Goal: Task Accomplishment & Management: Use online tool/utility

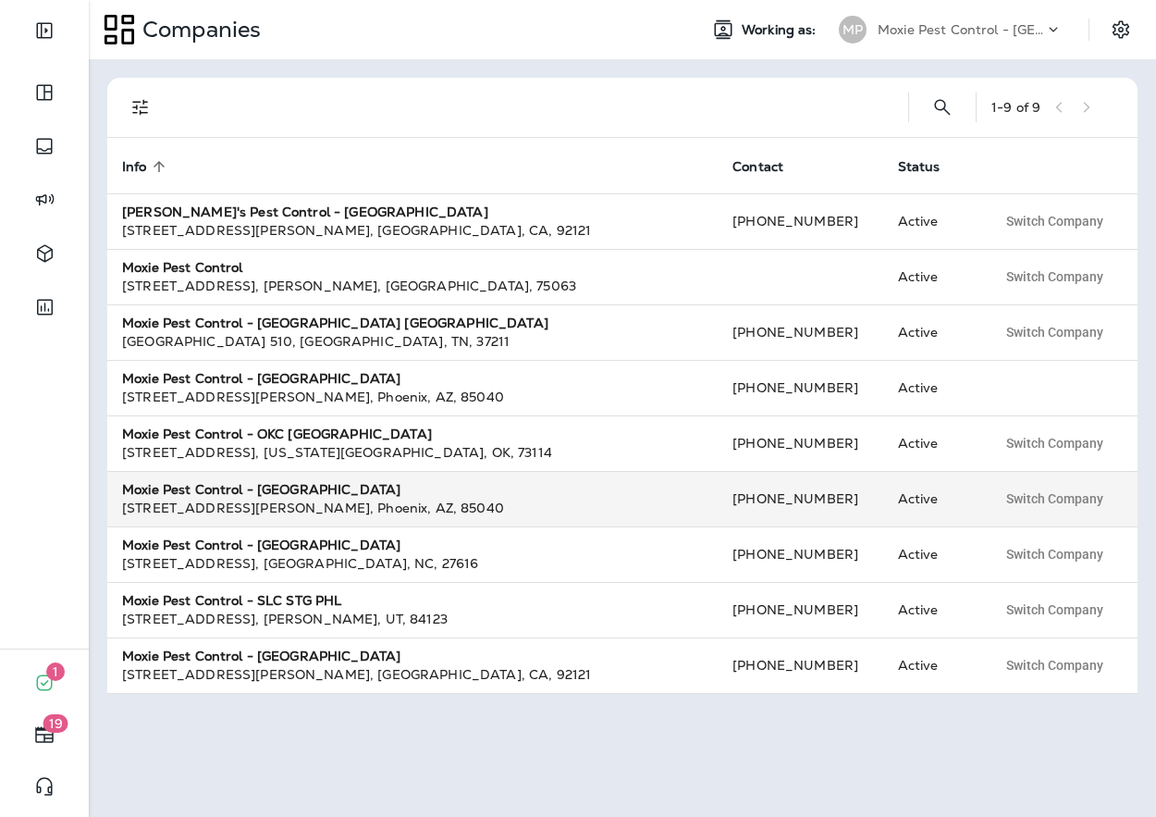
click at [389, 509] on div "[STREET_ADDRESS][PERSON_NAME]" at bounding box center [412, 507] width 581 height 18
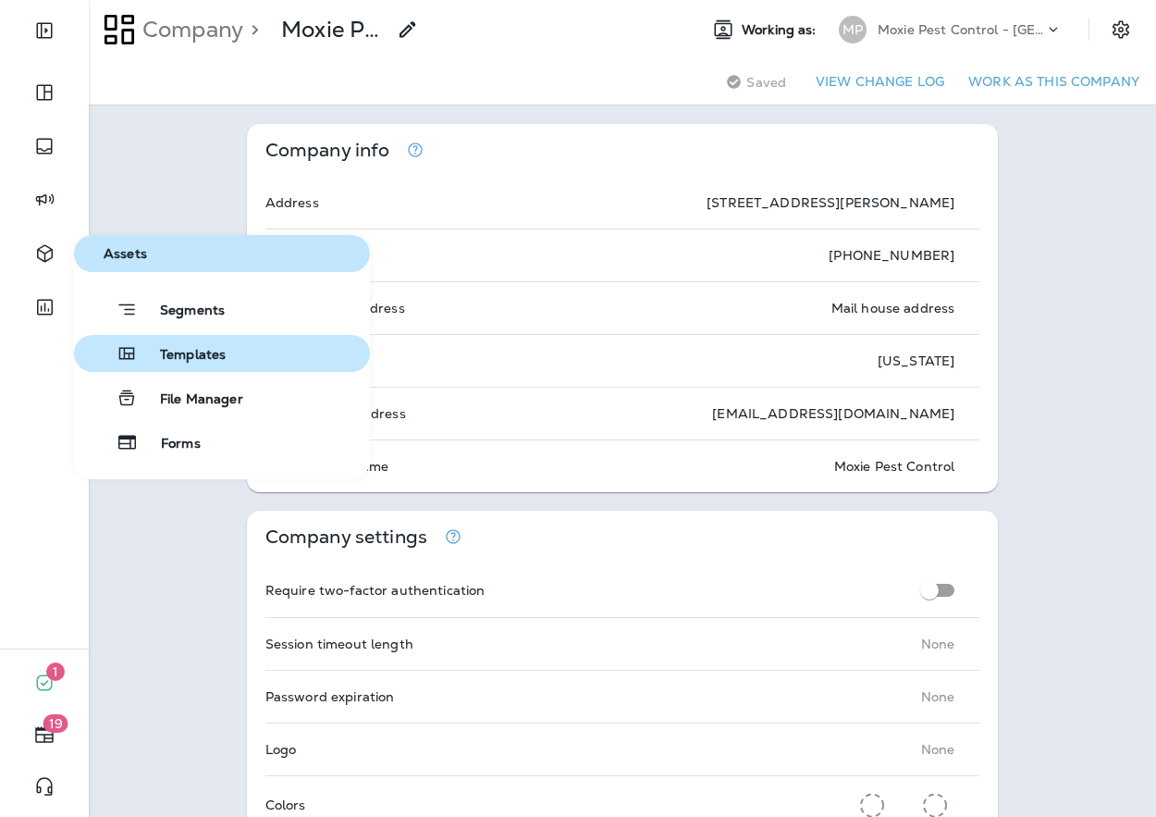
click at [160, 361] on span "Templates" at bounding box center [182, 356] width 88 height 18
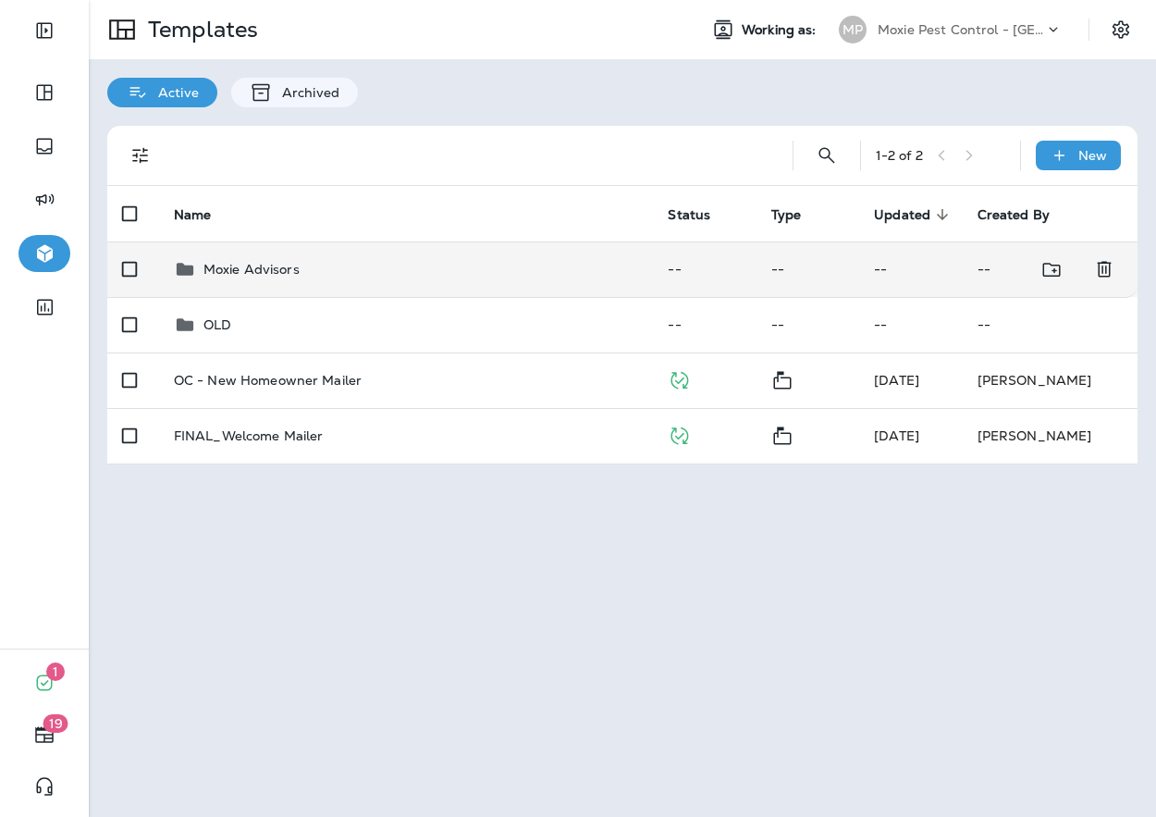
click at [283, 264] on p "Moxie Advisors" at bounding box center [251, 269] width 96 height 15
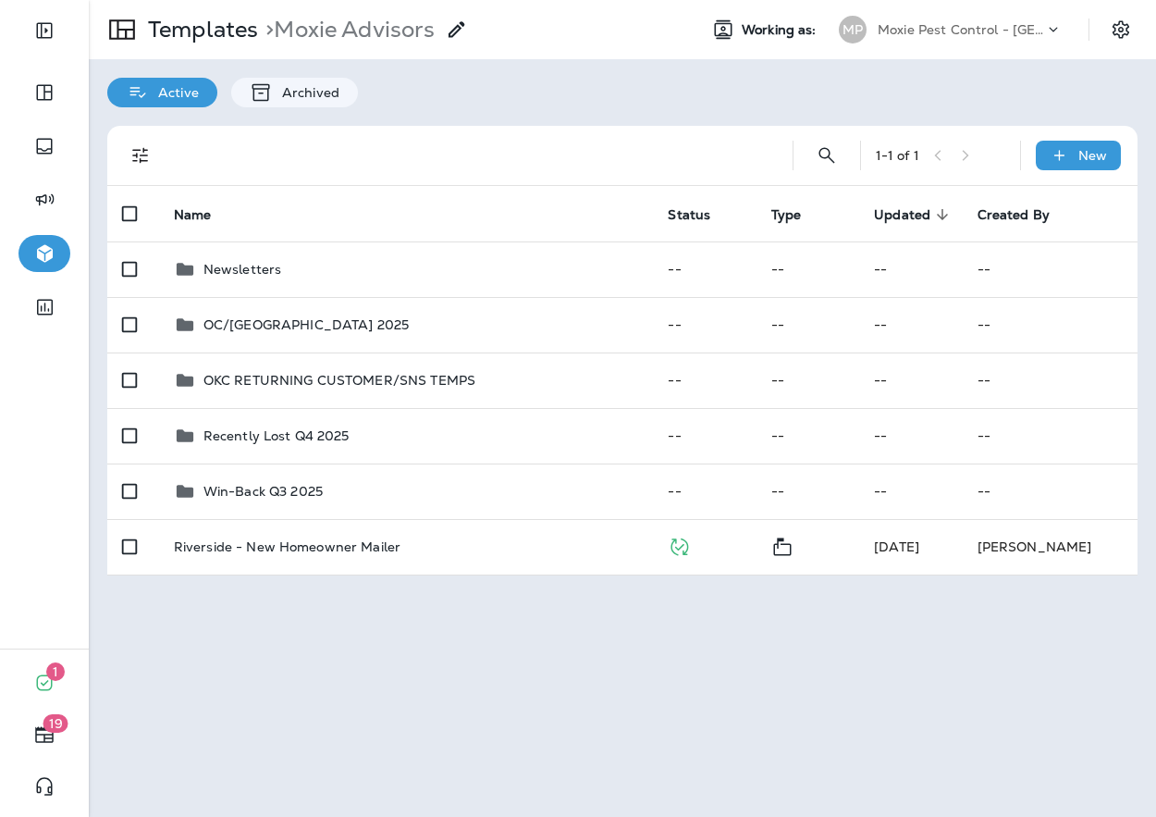
click at [930, 35] on p "Moxie Pest Control - [GEOGRAPHIC_DATA]" at bounding box center [961, 29] width 166 height 15
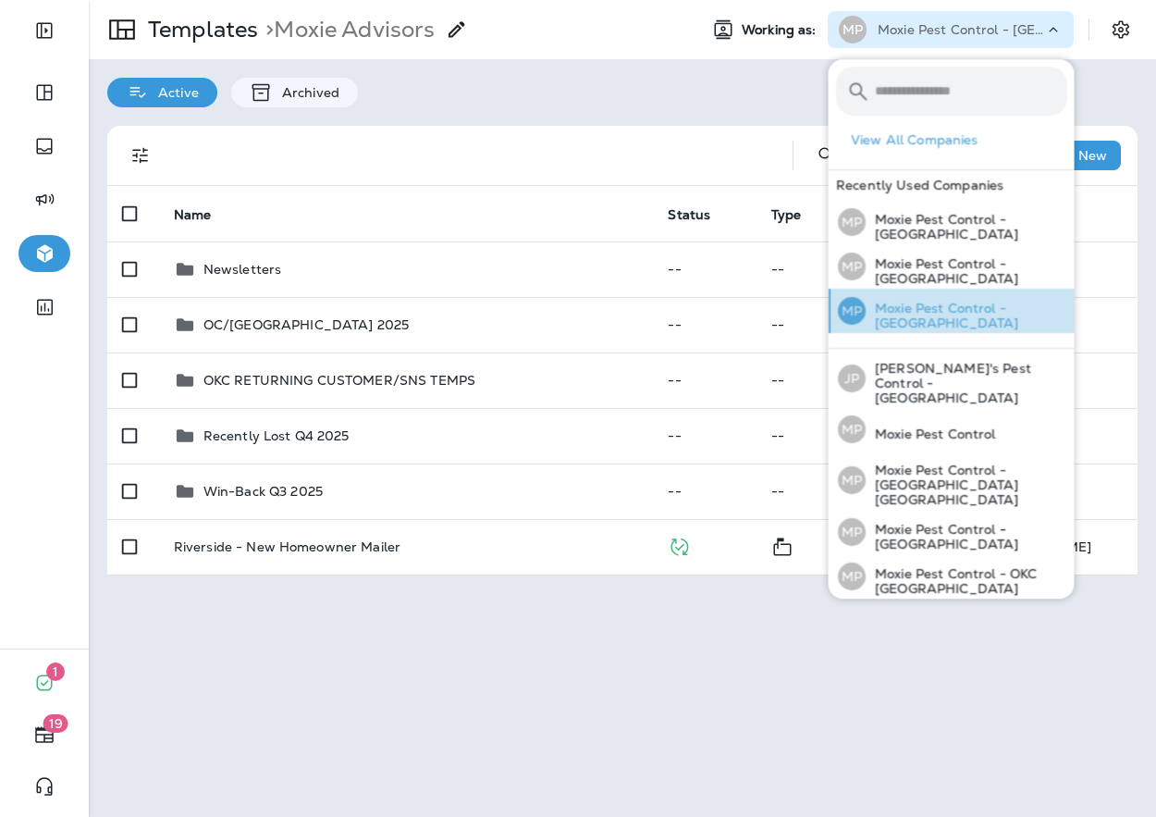
click at [924, 297] on div "MP Moxie Pest Control - [GEOGRAPHIC_DATA]" at bounding box center [952, 311] width 244 height 44
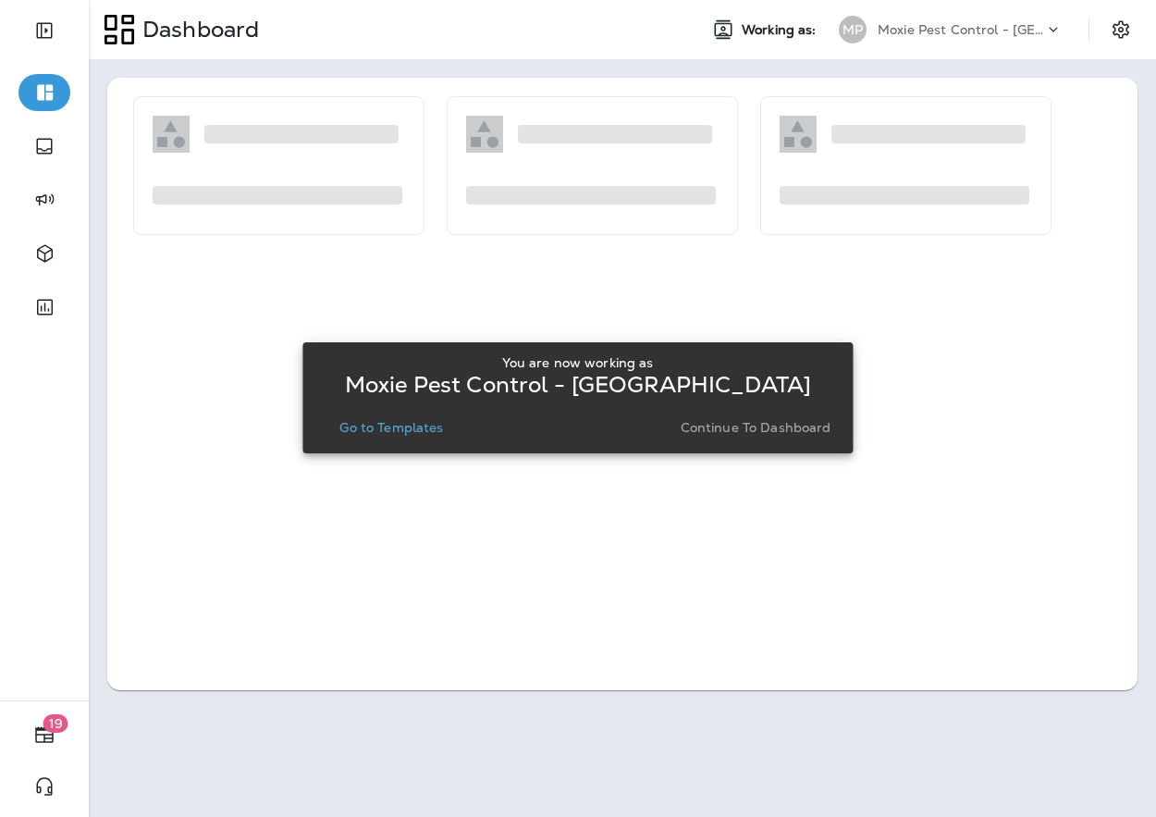
click at [392, 430] on p "Go to Templates" at bounding box center [391, 427] width 104 height 15
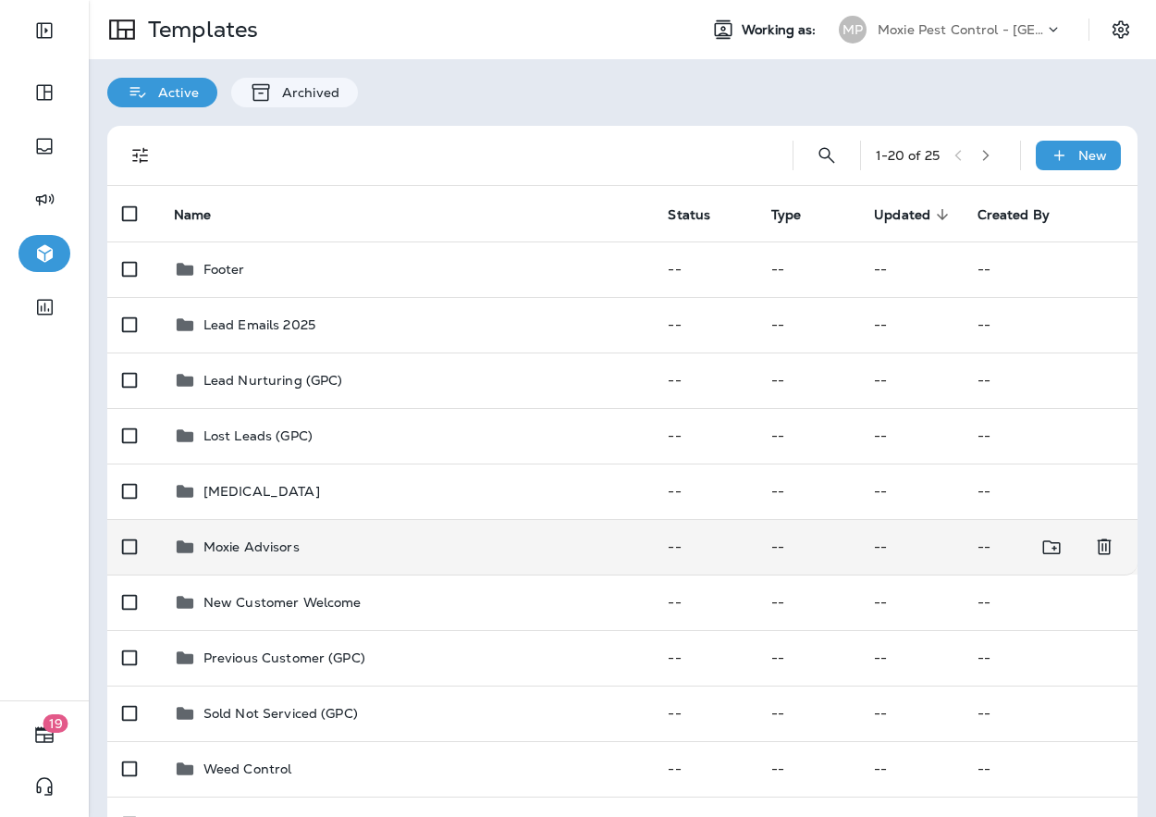
click at [308, 562] on td "Moxie Advisors" at bounding box center [406, 546] width 495 height 55
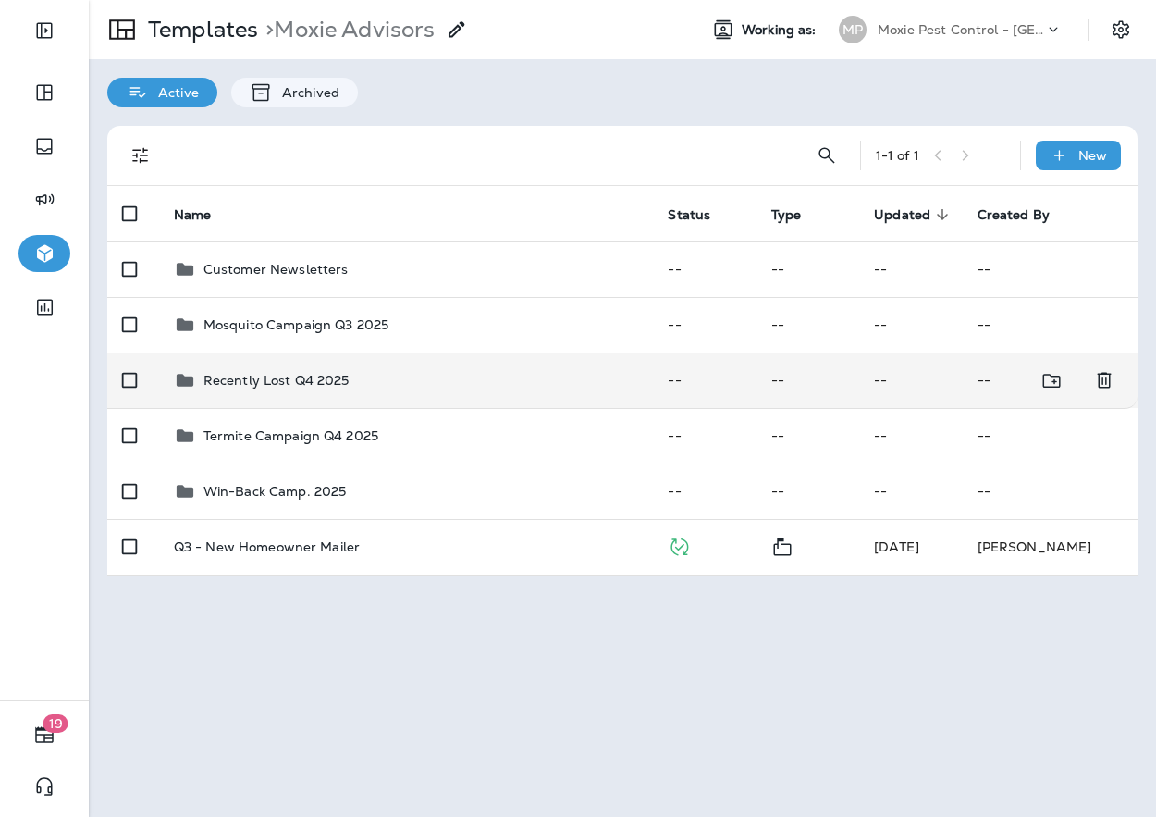
click at [273, 381] on p "Recently Lost Q4 2025" at bounding box center [276, 380] width 146 height 15
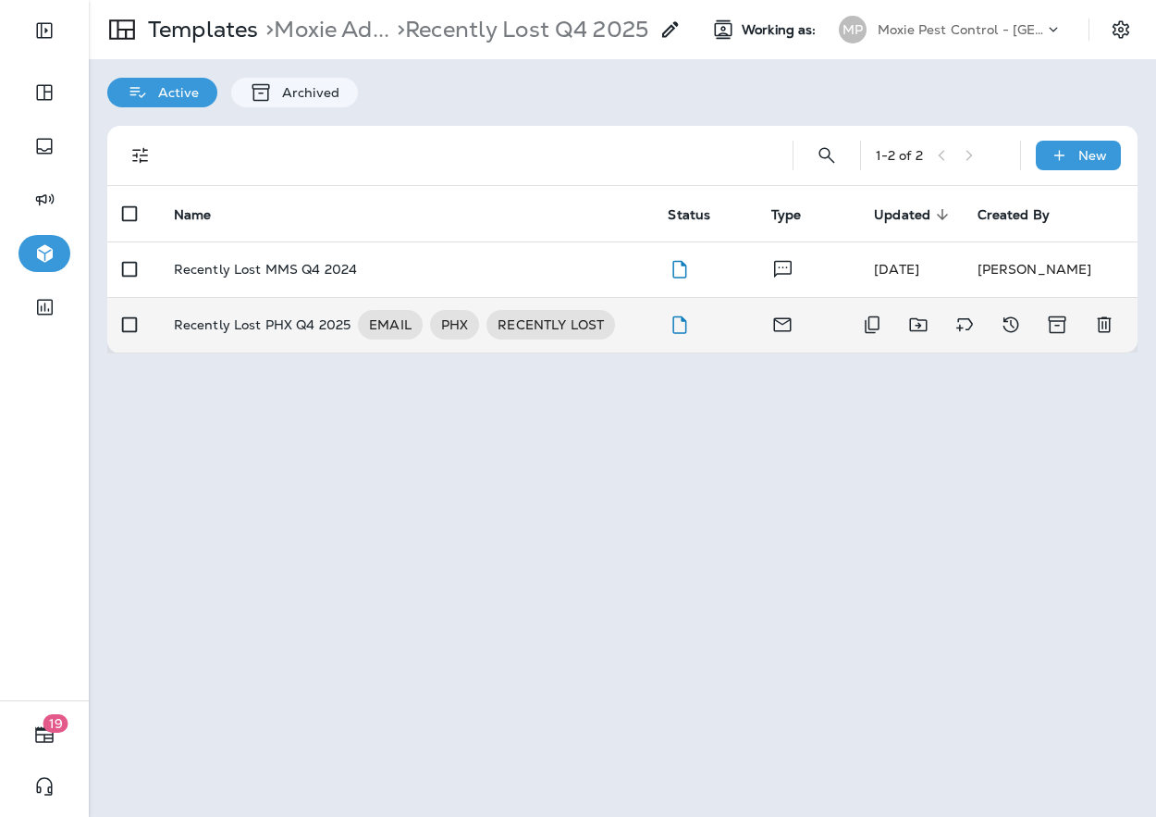
click at [261, 327] on p "Recently Lost PHX Q4 2025" at bounding box center [263, 325] width 178 height 30
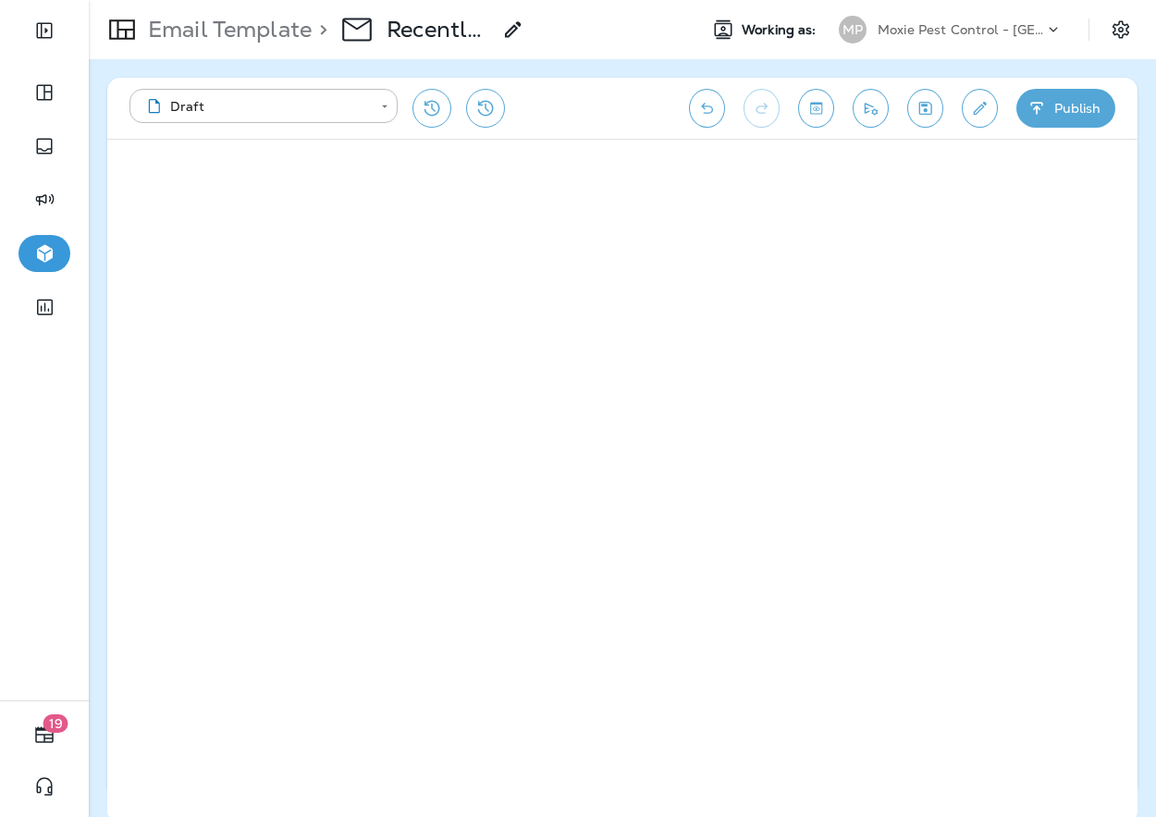
click at [928, 31] on p "Moxie Pest Control - [GEOGRAPHIC_DATA]" at bounding box center [961, 29] width 166 height 15
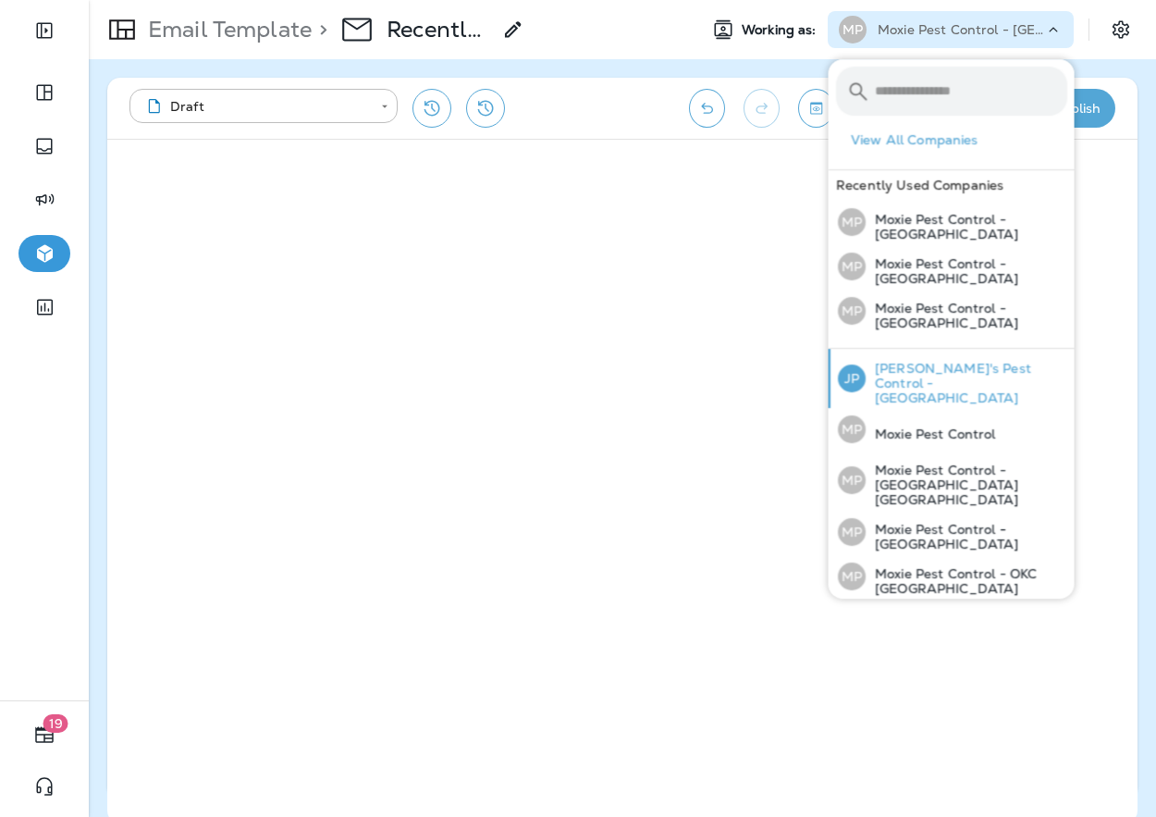
click at [899, 373] on p "[PERSON_NAME]'s Pest Control - [GEOGRAPHIC_DATA]" at bounding box center [967, 383] width 202 height 44
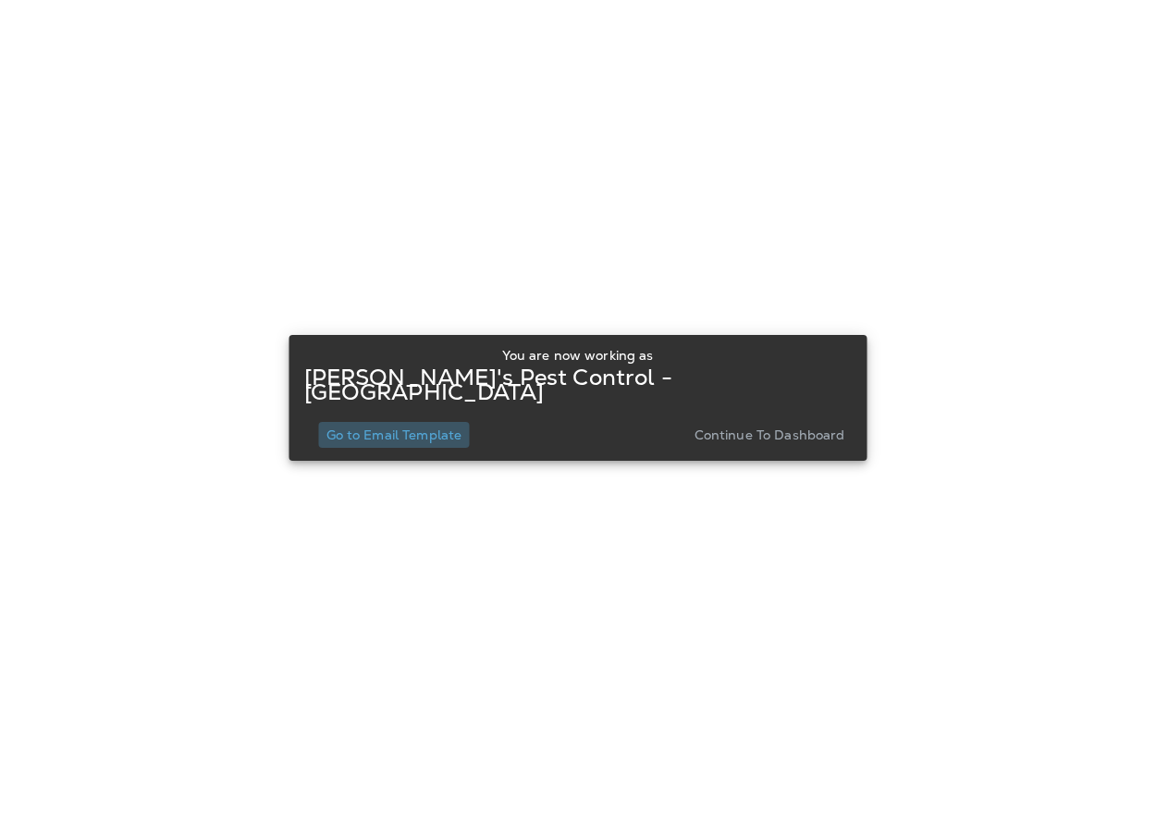
click at [363, 438] on button "Go to Email Template" at bounding box center [394, 435] width 151 height 26
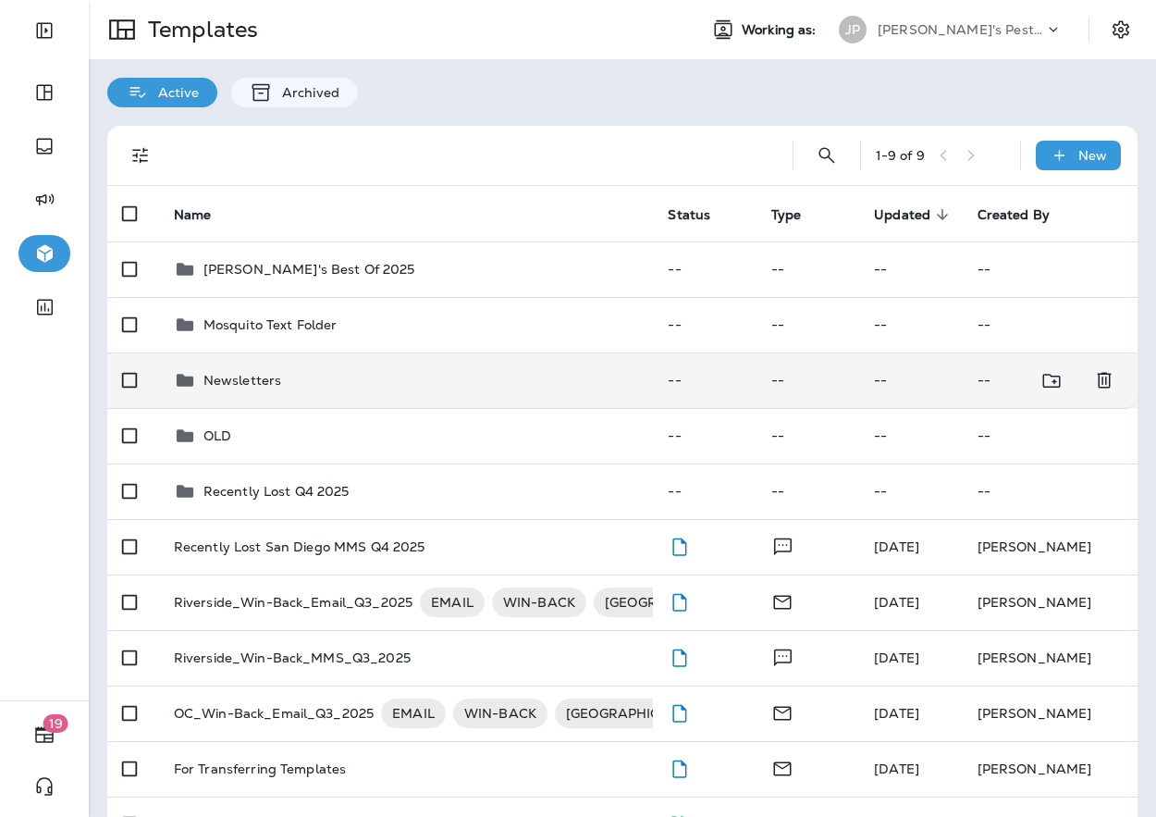
click at [281, 383] on div "Newsletters" at bounding box center [406, 380] width 465 height 22
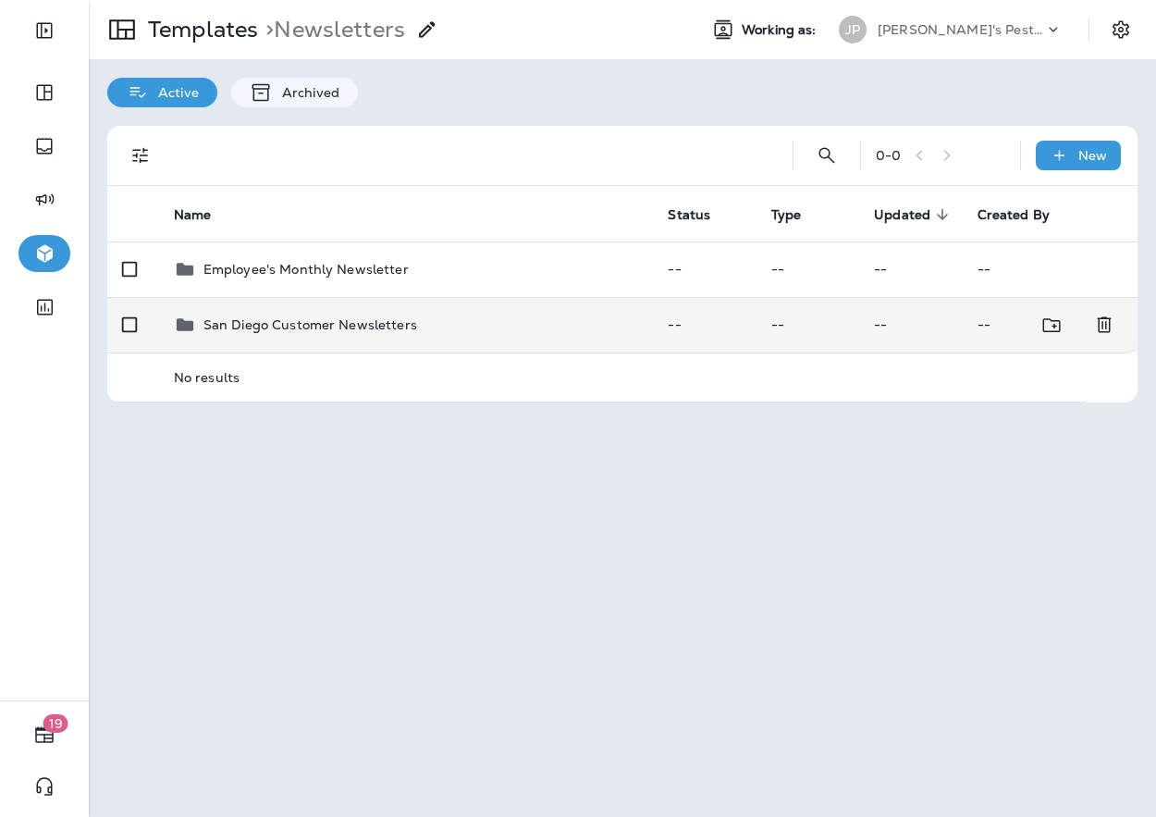
click at [391, 332] on div "San Diego Customer Newsletters" at bounding box center [310, 324] width 214 height 22
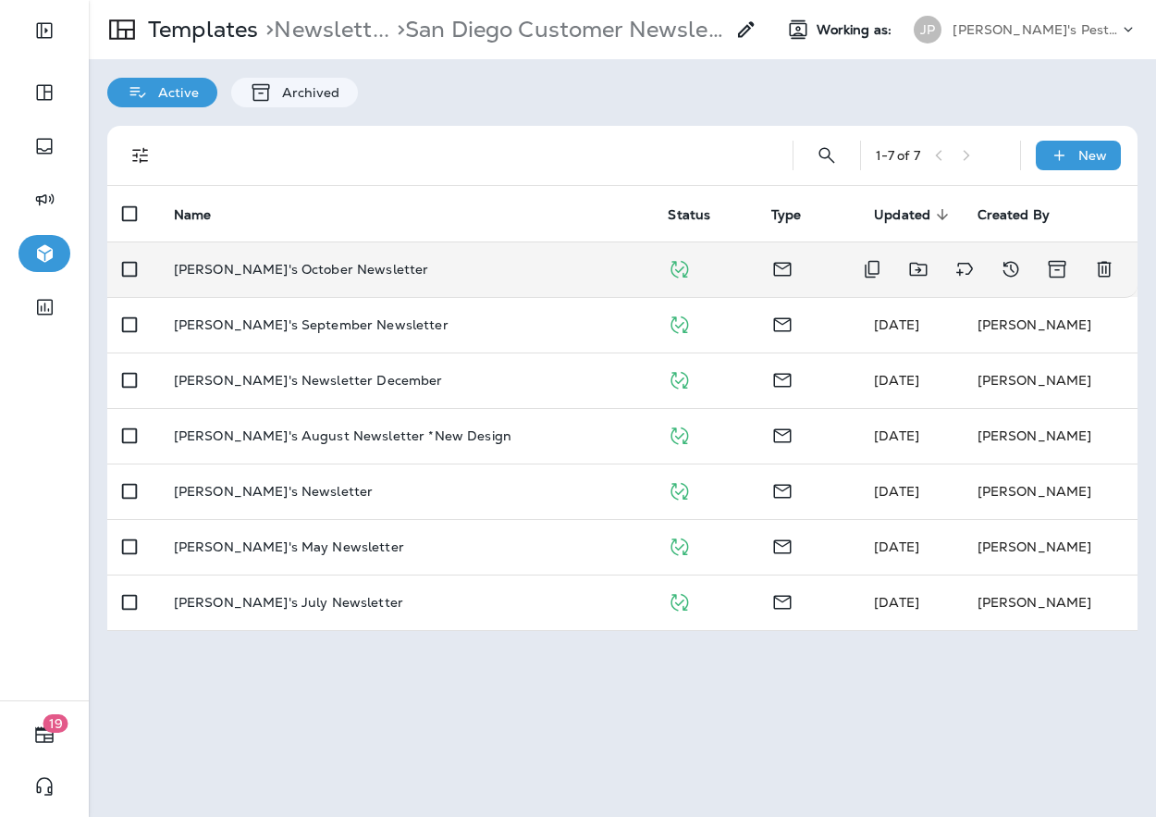
click at [376, 272] on div "[PERSON_NAME]'s October Newsletter" at bounding box center [406, 269] width 465 height 15
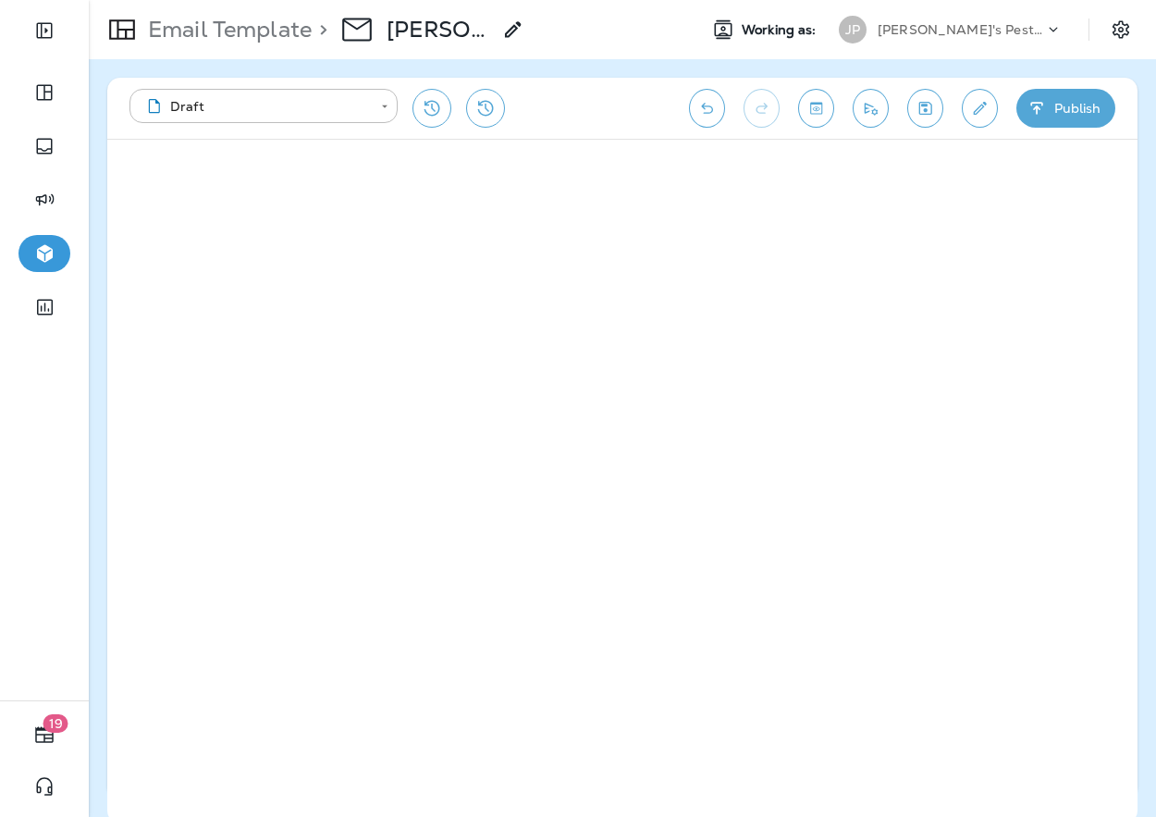
click at [965, 29] on p "[PERSON_NAME]'s Pest Control - [GEOGRAPHIC_DATA]" at bounding box center [961, 29] width 166 height 15
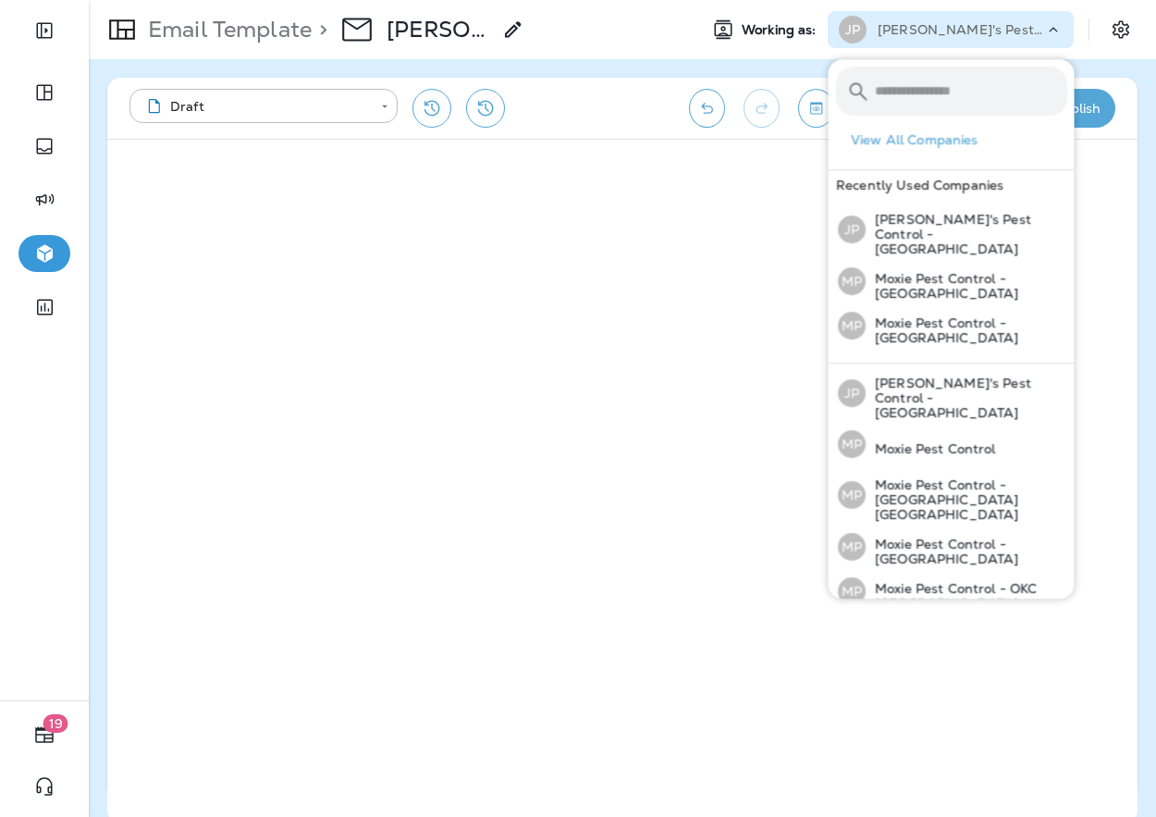
click at [637, 68] on div "**********" at bounding box center [622, 437] width 1067 height 757
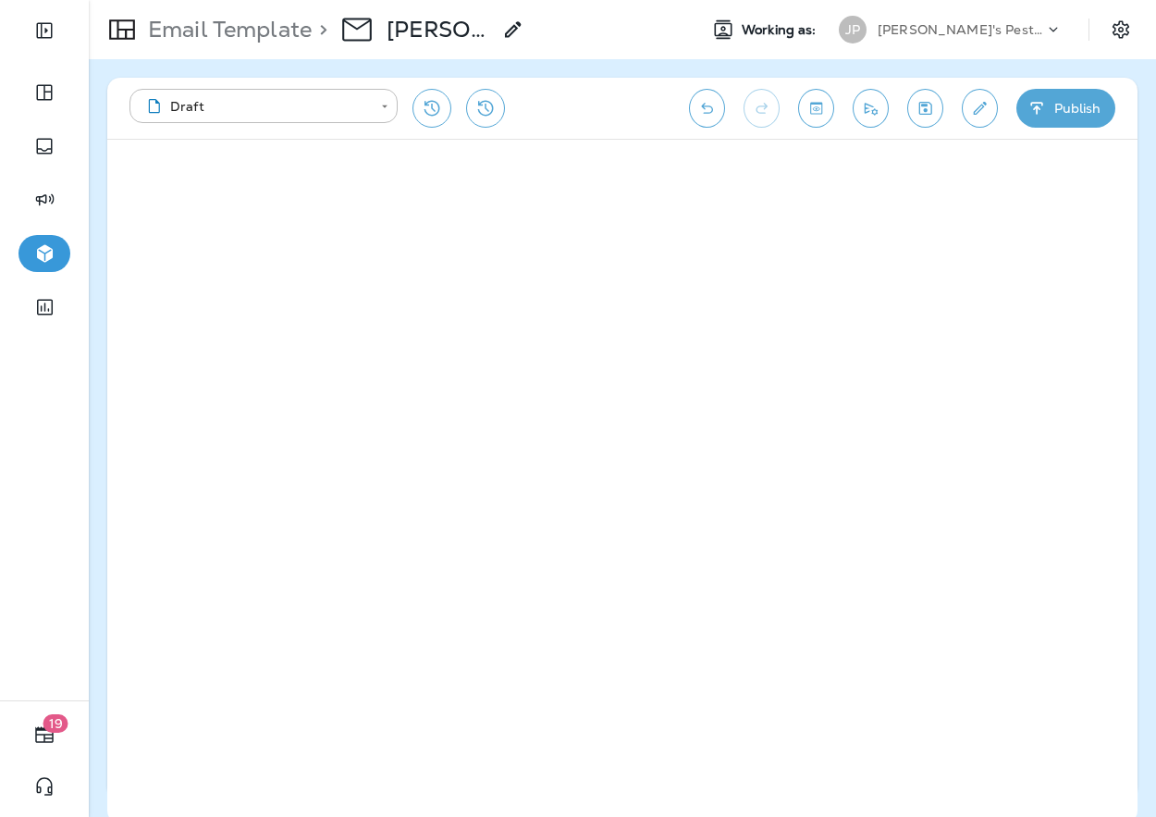
click at [1033, 31] on p "[PERSON_NAME]'s Pest Control - [GEOGRAPHIC_DATA]" at bounding box center [961, 29] width 166 height 15
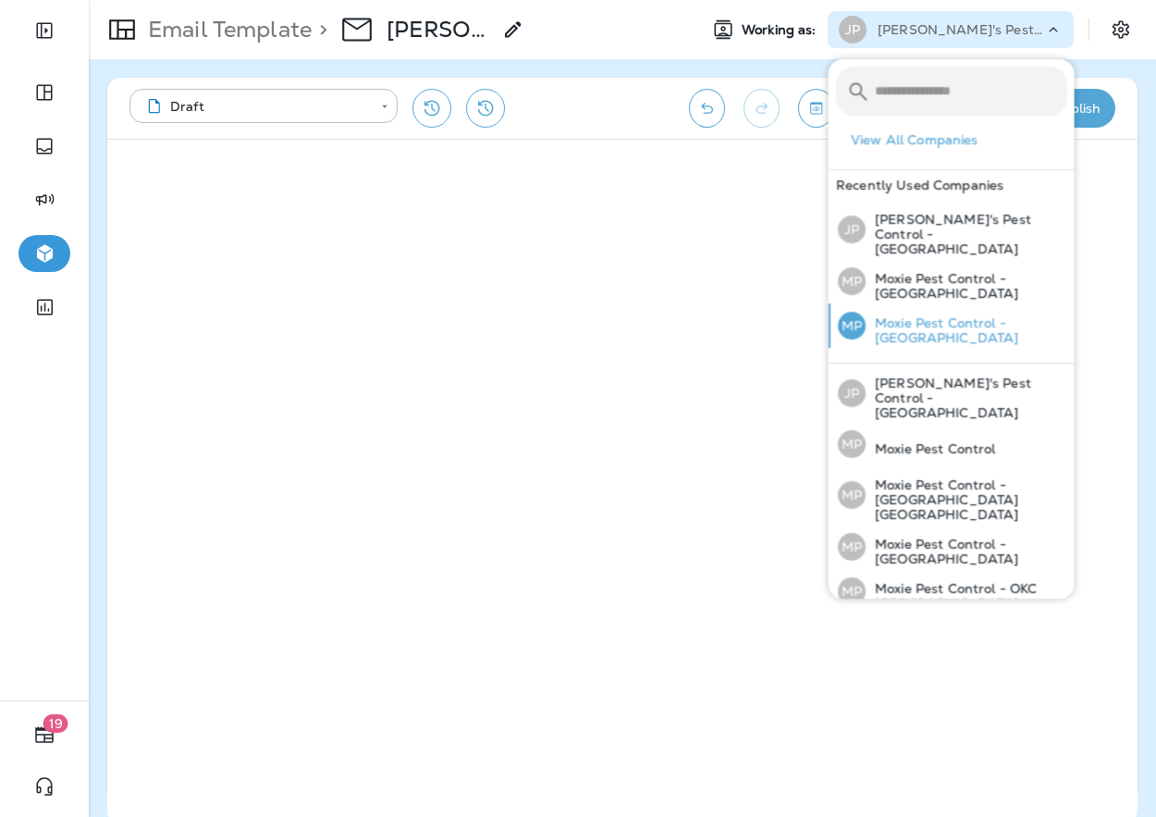
click at [944, 315] on p "Moxie Pest Control - [GEOGRAPHIC_DATA]" at bounding box center [967, 330] width 202 height 30
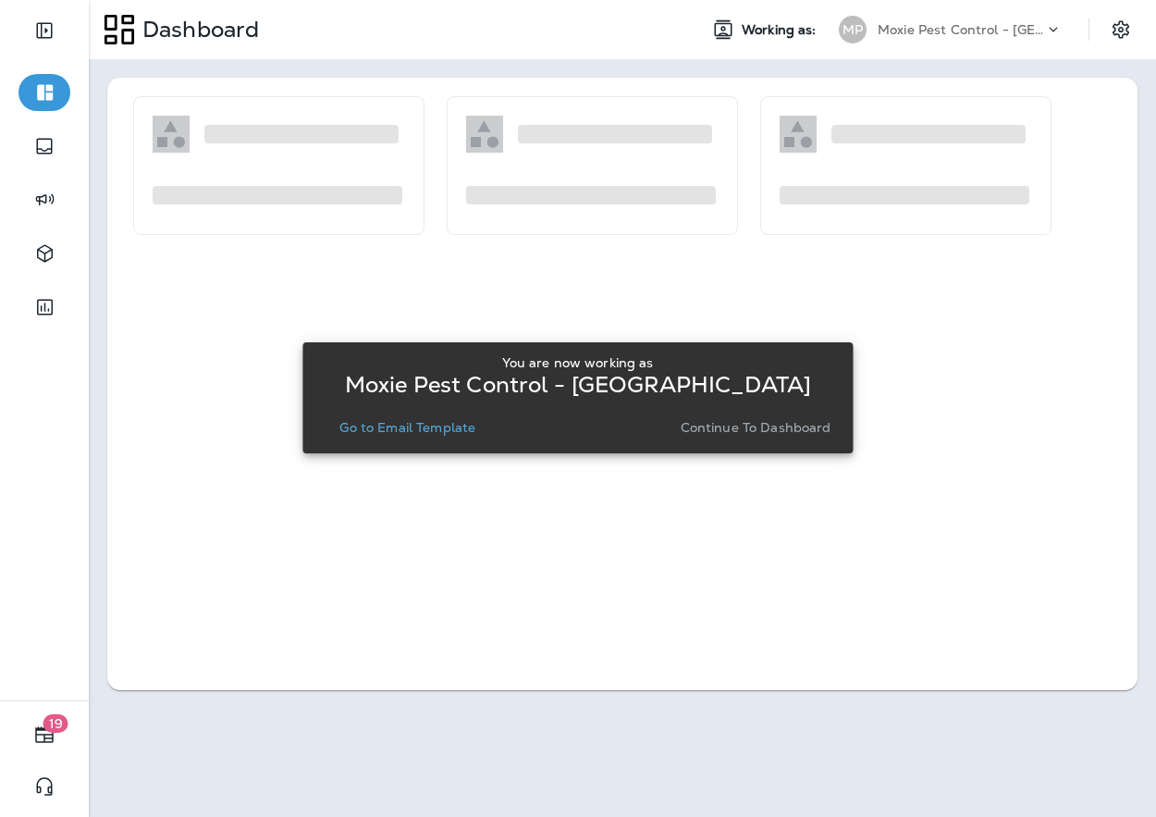
click at [387, 432] on p "Go to Email Template" at bounding box center [407, 427] width 136 height 15
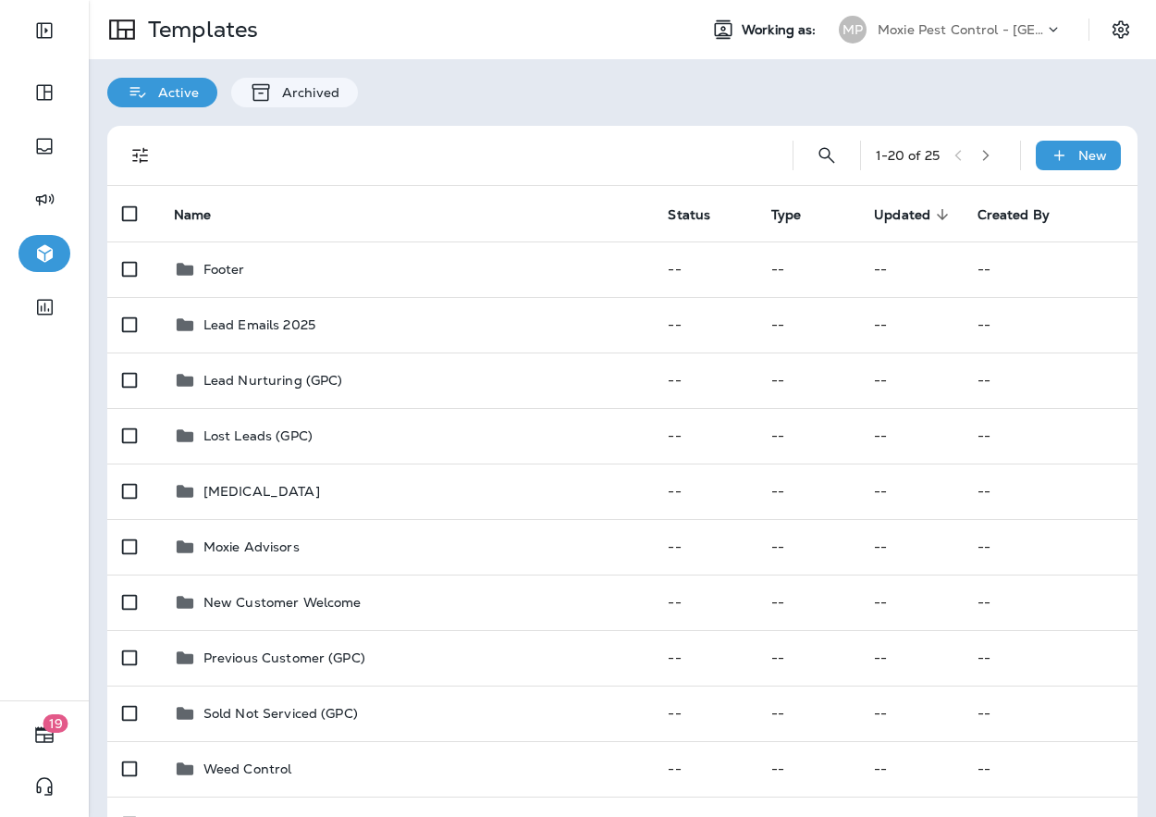
click at [539, 96] on div "Active Archived" at bounding box center [622, 83] width 1067 height 48
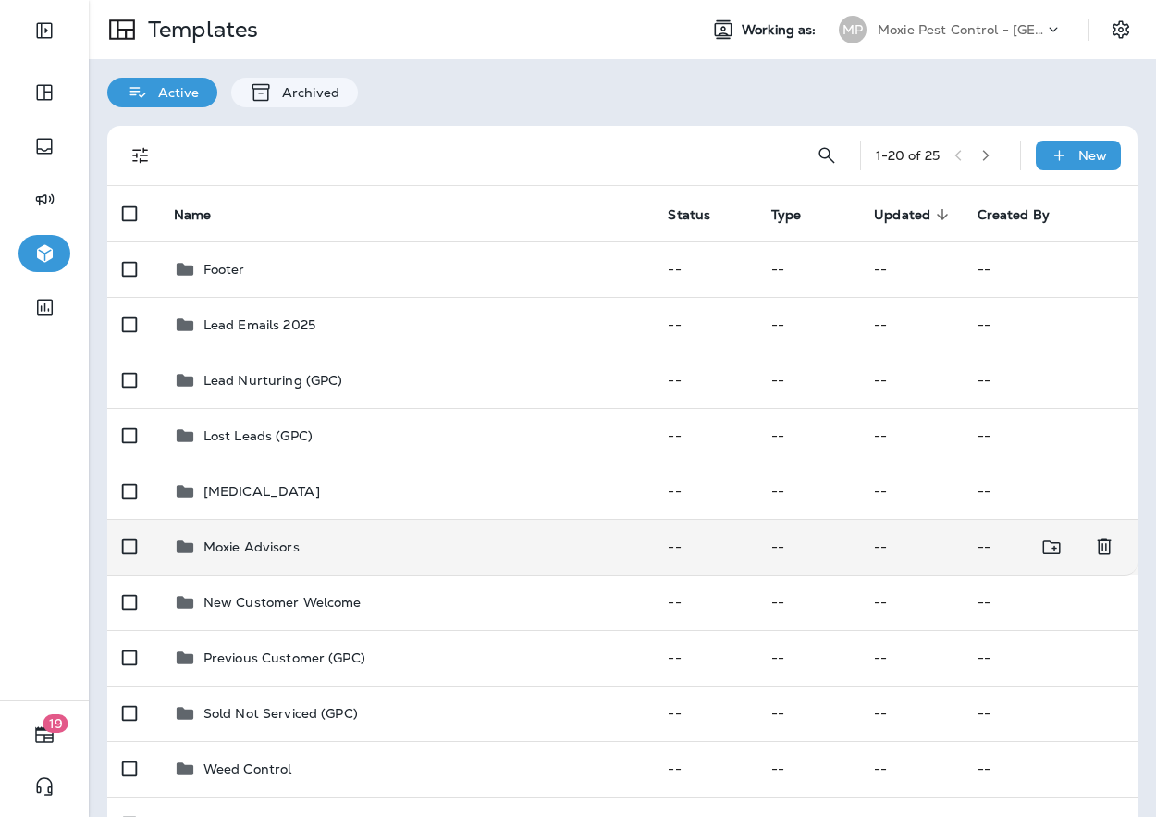
click at [351, 561] on td "Moxie Advisors" at bounding box center [406, 546] width 495 height 55
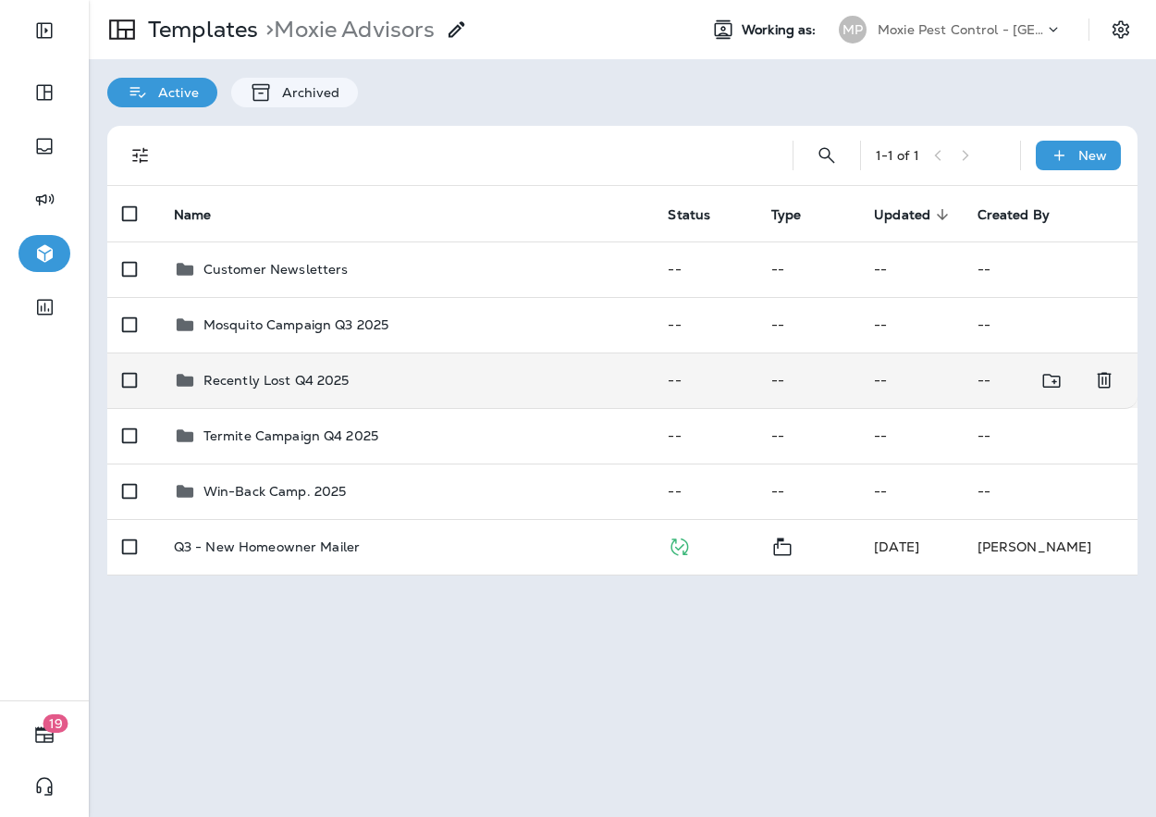
click at [408, 389] on div "Recently Lost Q4 2025" at bounding box center [406, 380] width 465 height 22
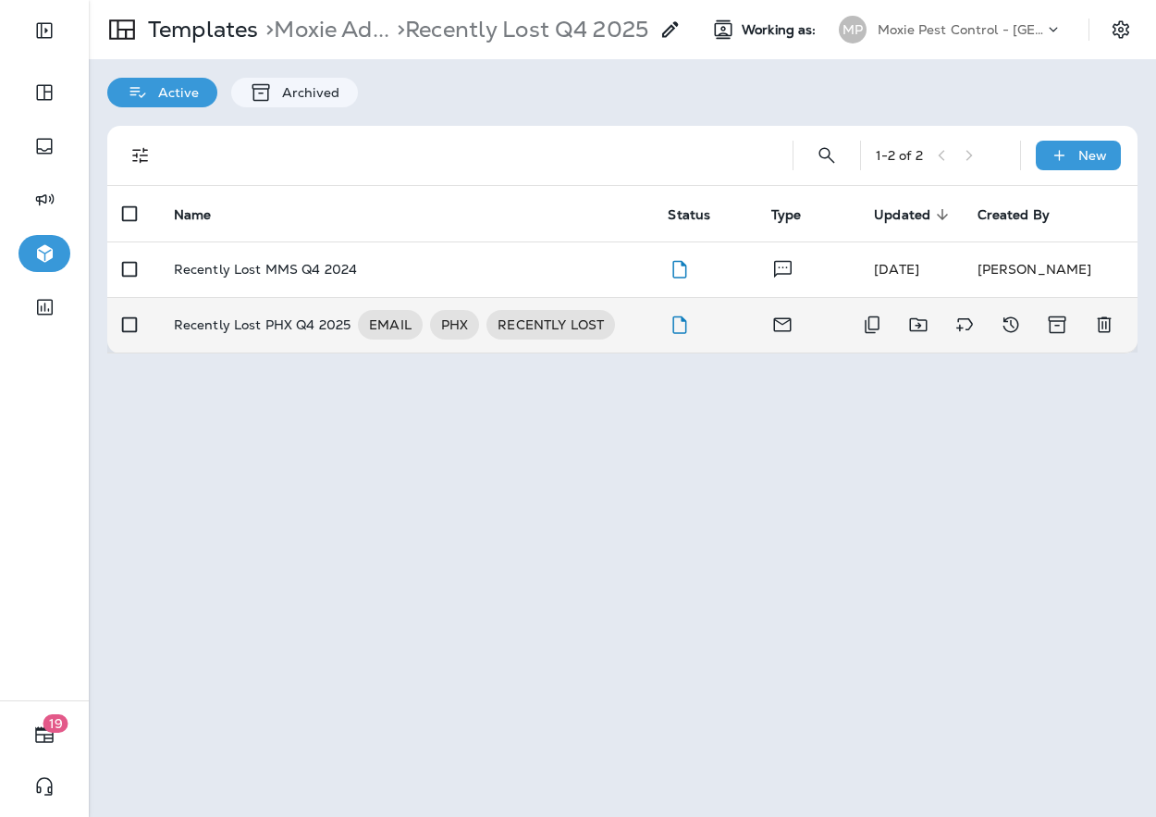
click at [297, 330] on p "Recently Lost PHX Q4 2025" at bounding box center [263, 325] width 178 height 30
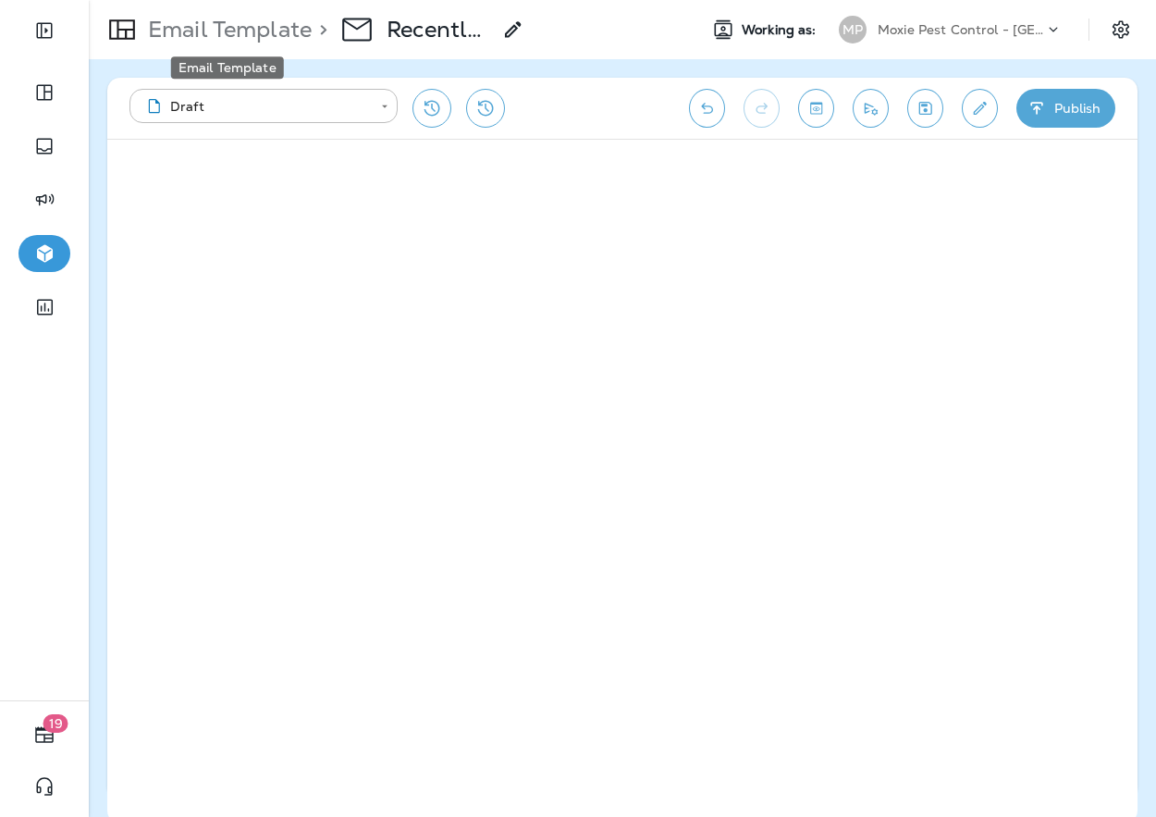
click at [264, 20] on p "Email Template" at bounding box center [226, 30] width 171 height 28
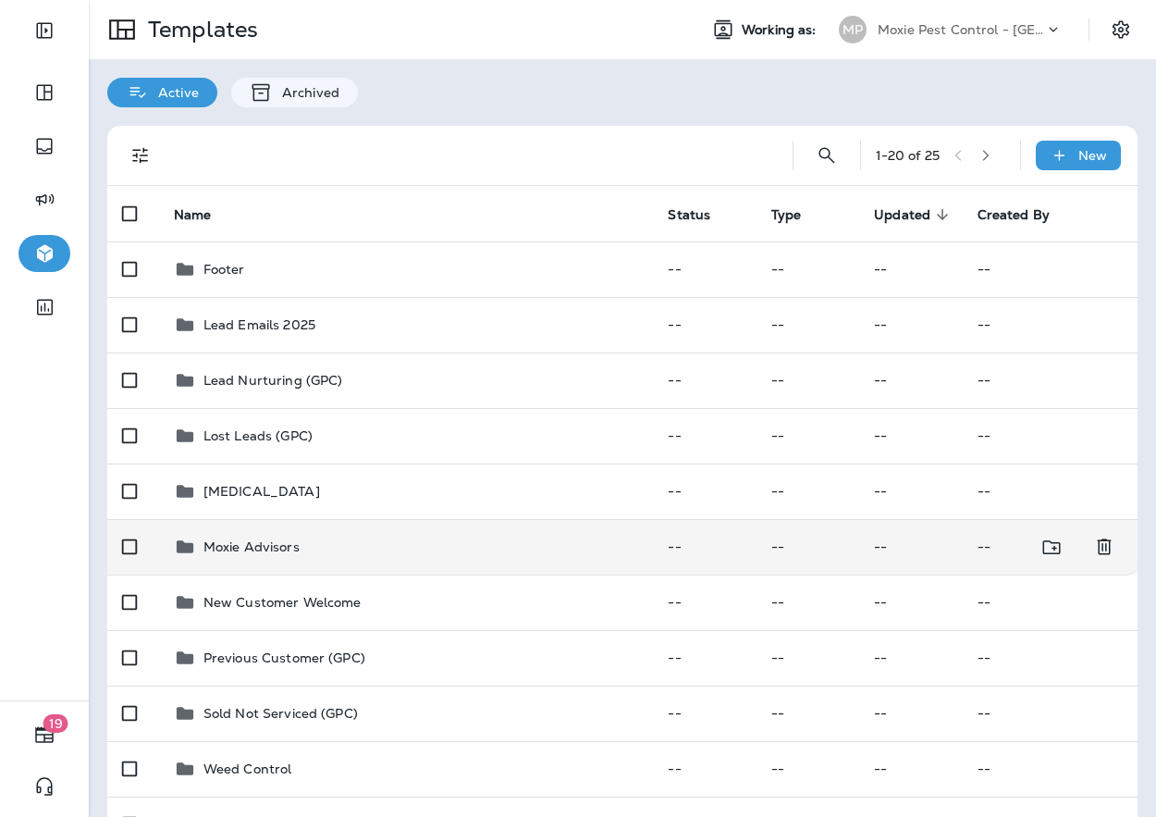
click at [305, 527] on td "Moxie Advisors" at bounding box center [406, 546] width 495 height 55
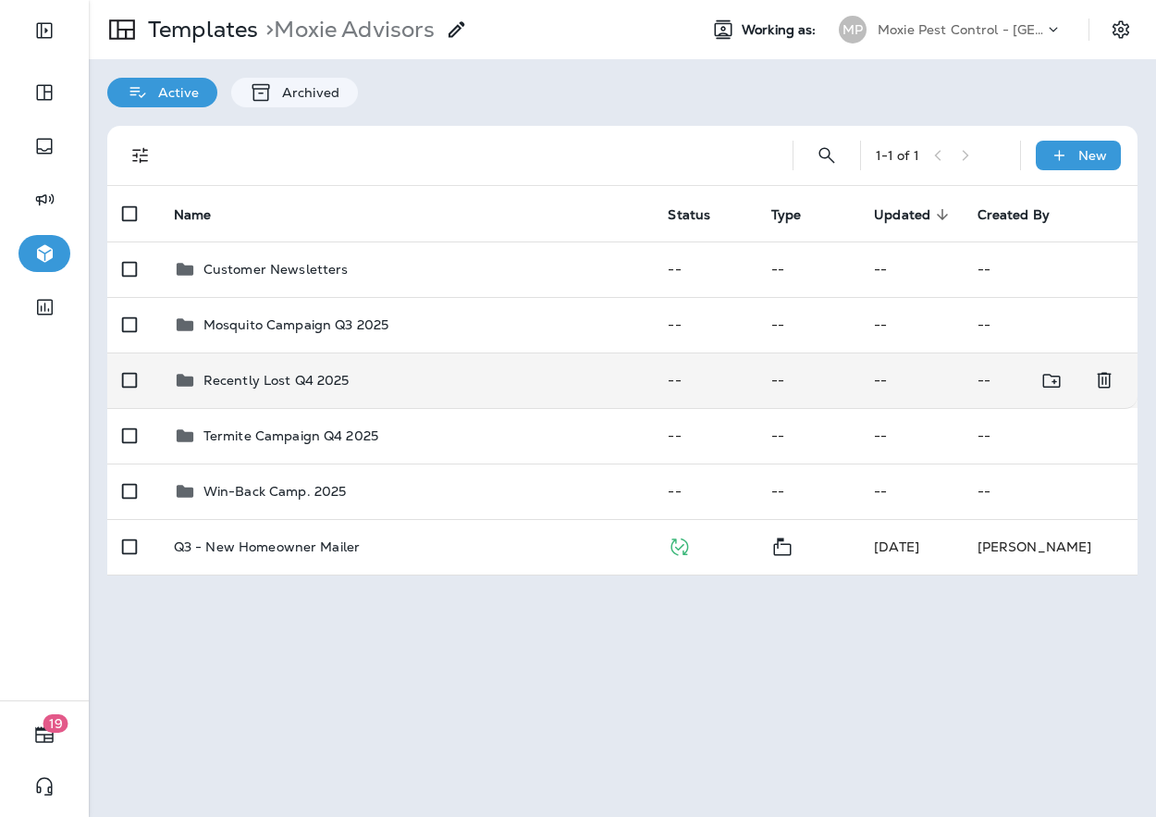
click at [285, 385] on p "Recently Lost Q4 2025" at bounding box center [276, 380] width 146 height 15
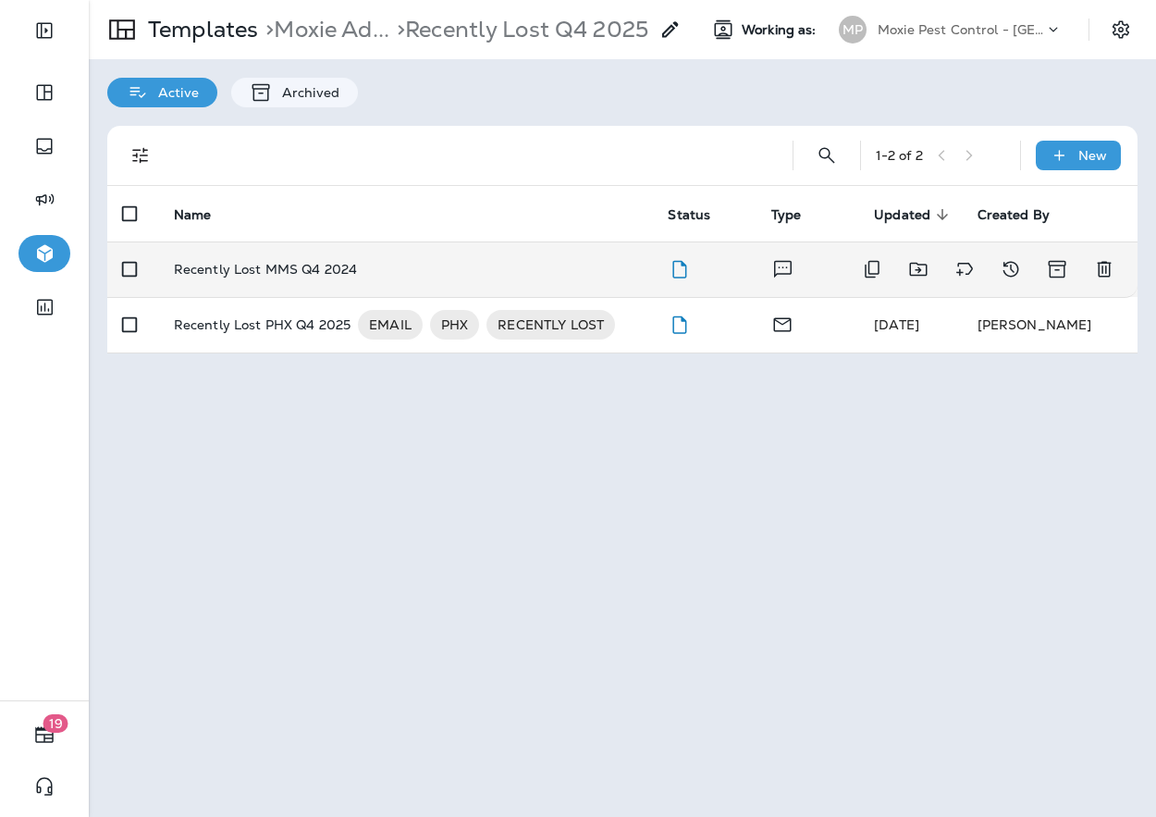
click at [394, 277] on td "Recently Lost MMS Q4 2024" at bounding box center [406, 268] width 495 height 55
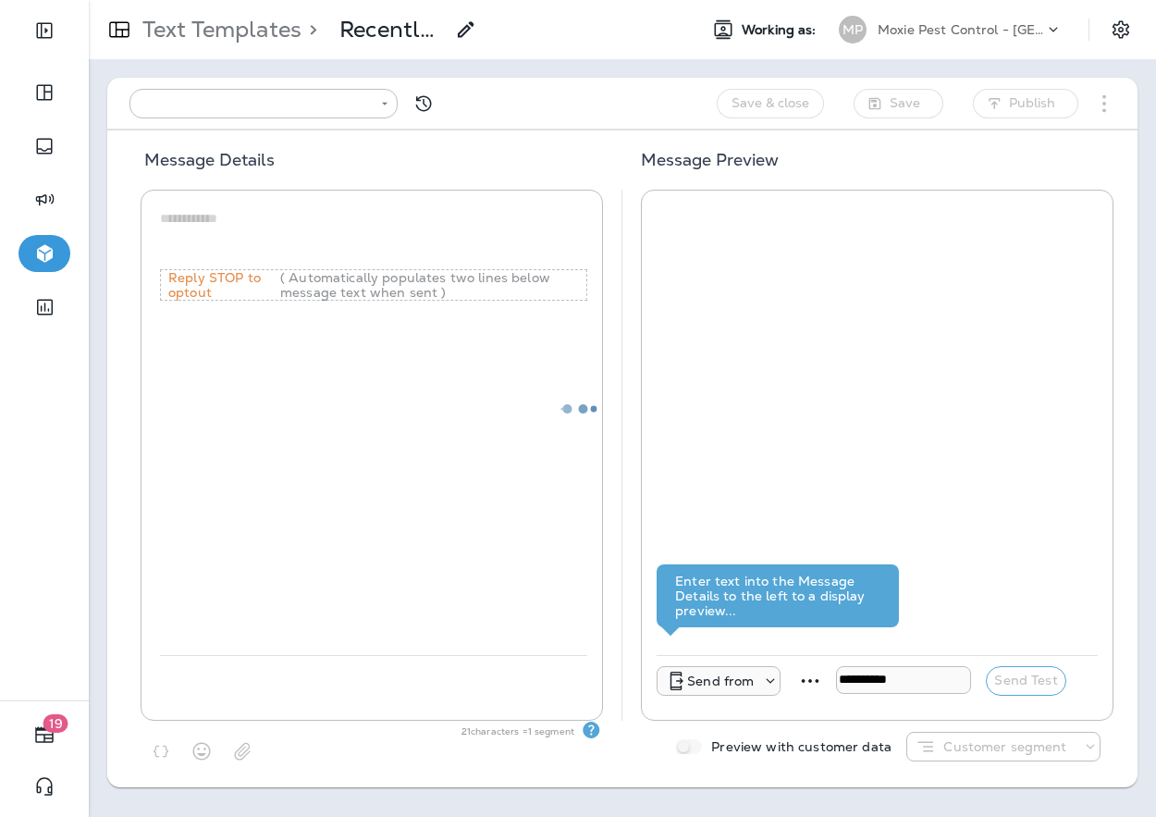
type input "**********"
type textarea "**********"
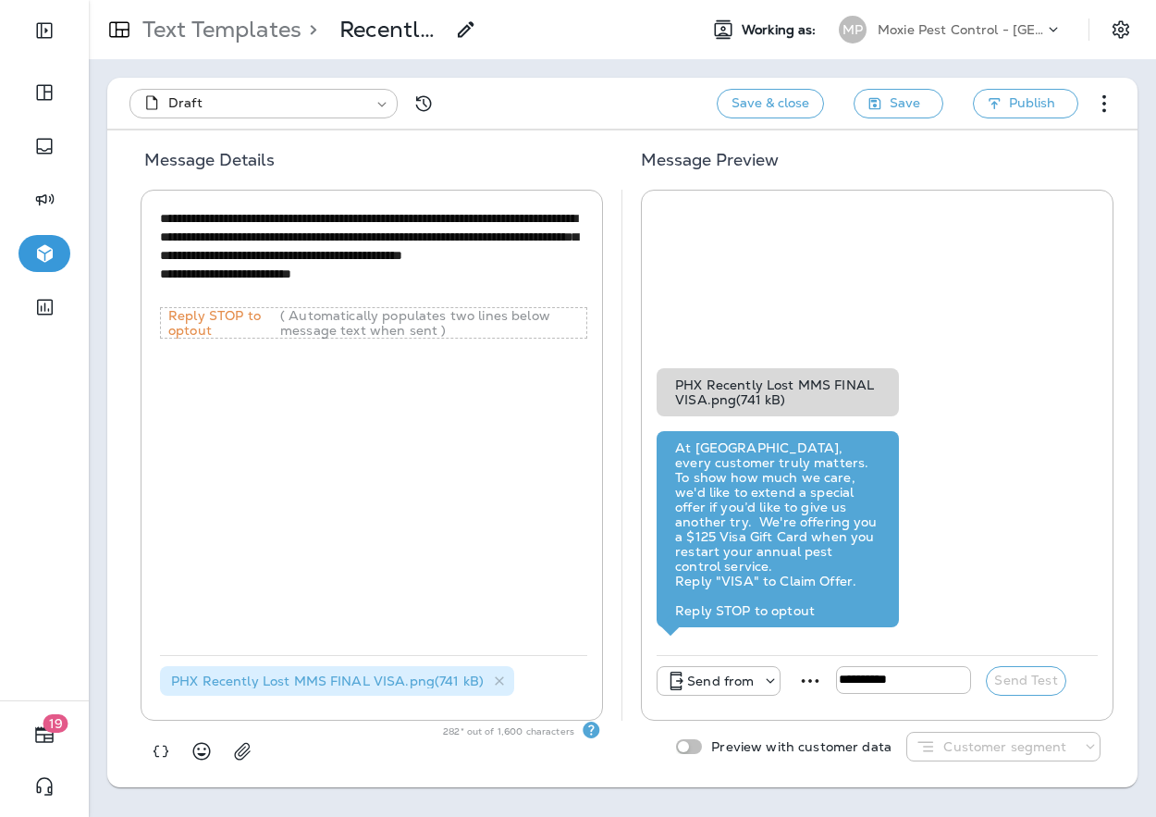
drag, startPoint x: 345, startPoint y: 291, endPoint x: 159, endPoint y: 222, distance: 198.4
click at [160, 223] on textarea "**********" at bounding box center [374, 255] width 428 height 93
click at [203, 31] on p "Text Templates" at bounding box center [218, 30] width 166 height 28
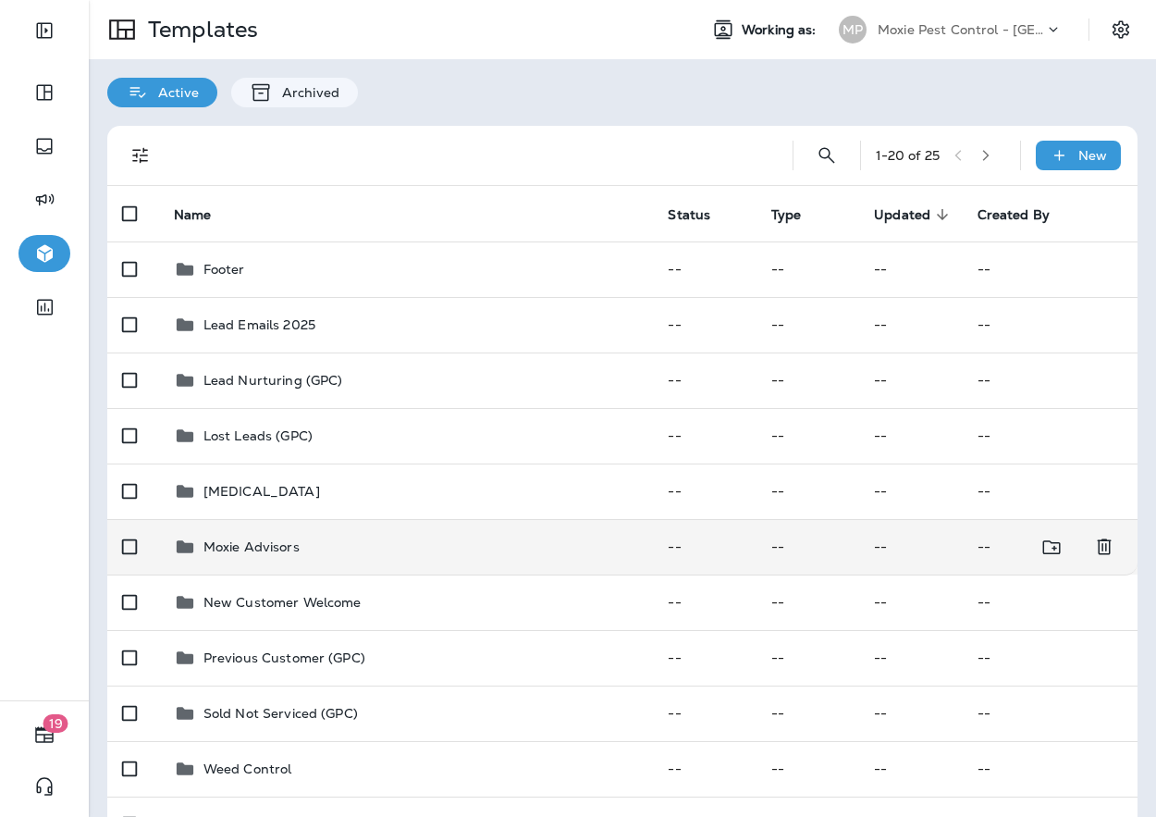
click at [248, 543] on p "Moxie Advisors" at bounding box center [251, 546] width 96 height 15
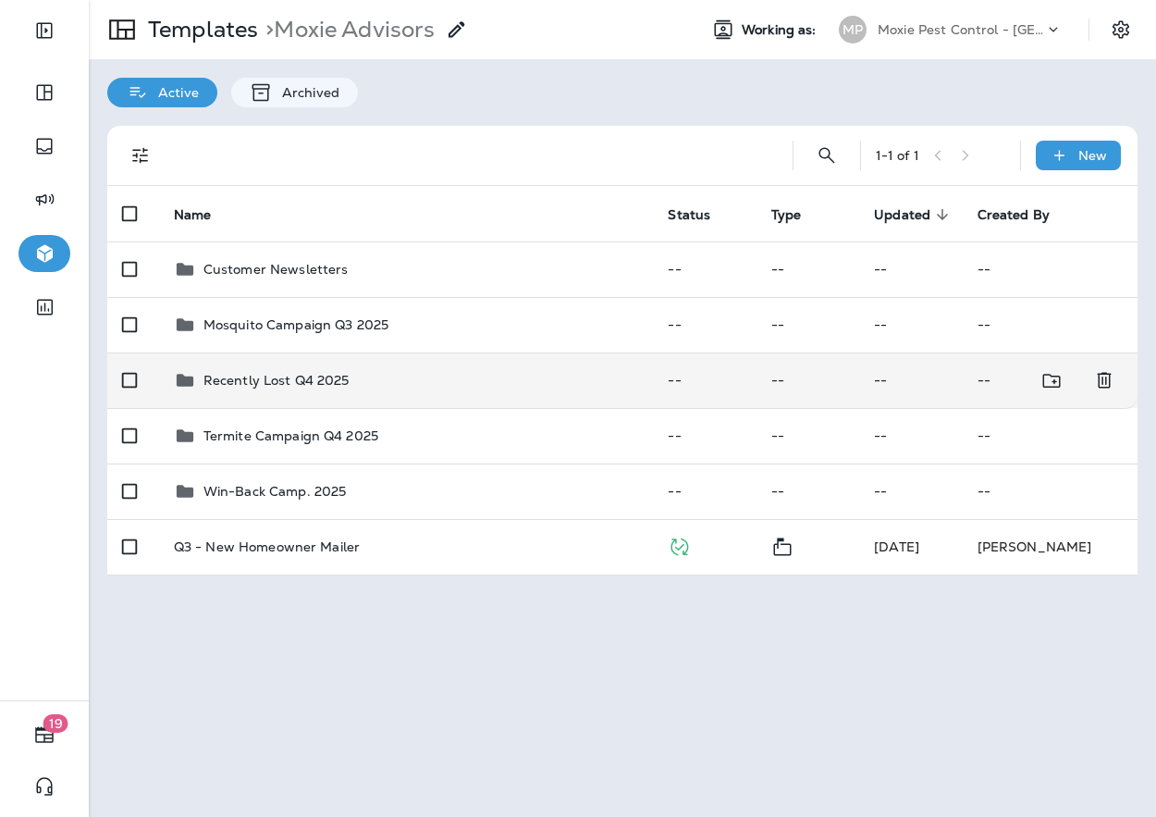
click at [246, 384] on p "Recently Lost Q4 2025" at bounding box center [276, 380] width 146 height 15
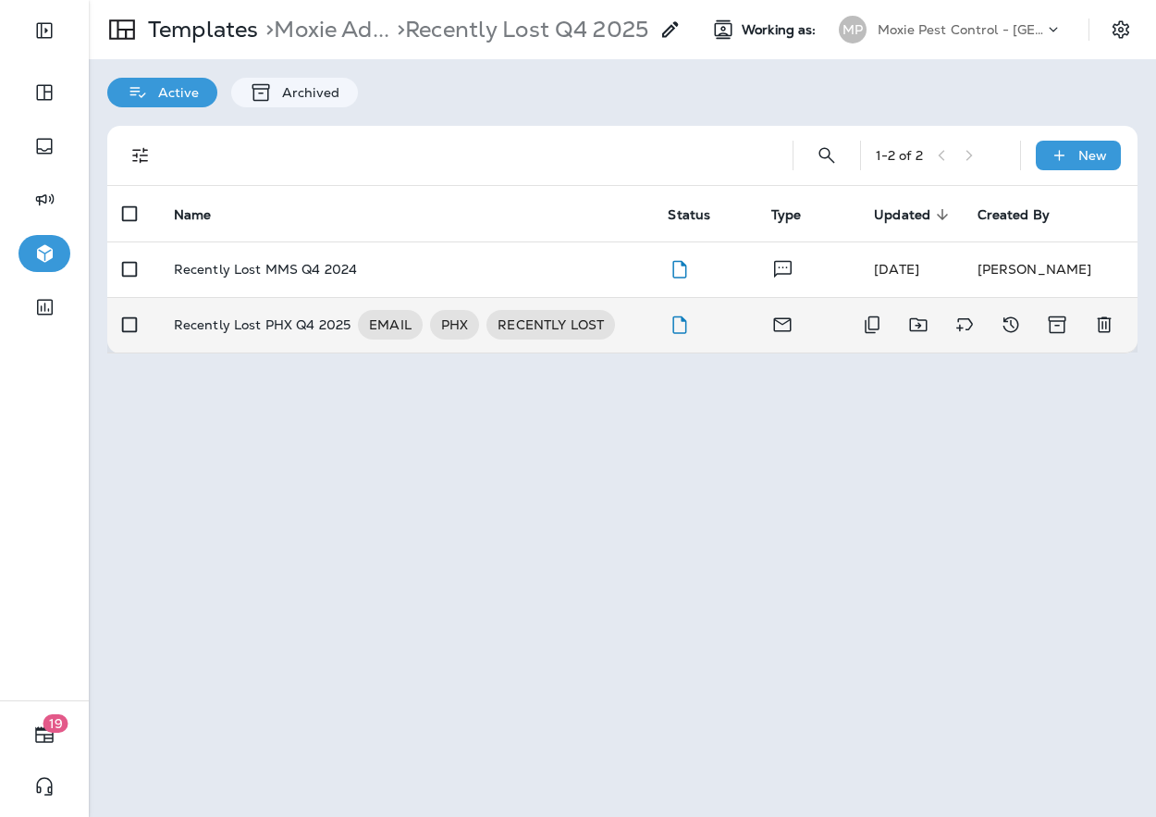
click at [237, 319] on p "Recently Lost PHX Q4 2025" at bounding box center [263, 325] width 178 height 30
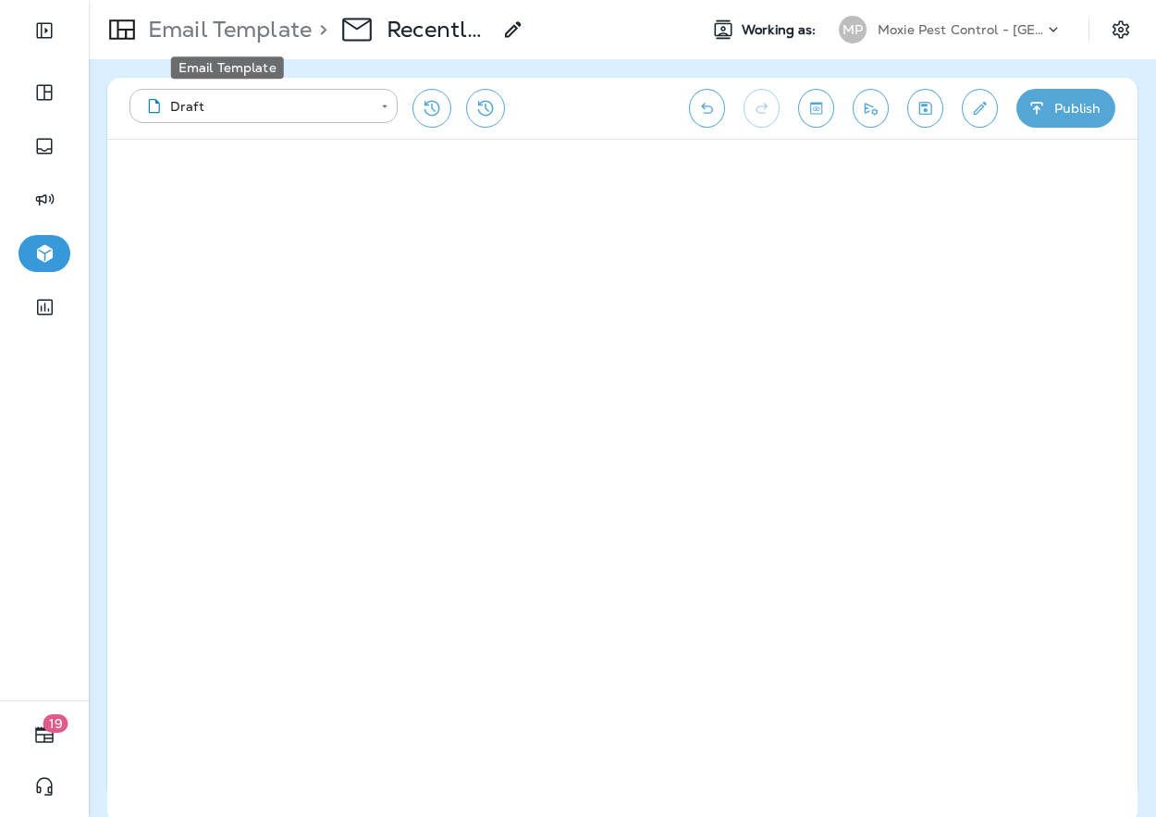
click at [182, 33] on p "Email Template" at bounding box center [226, 30] width 171 height 28
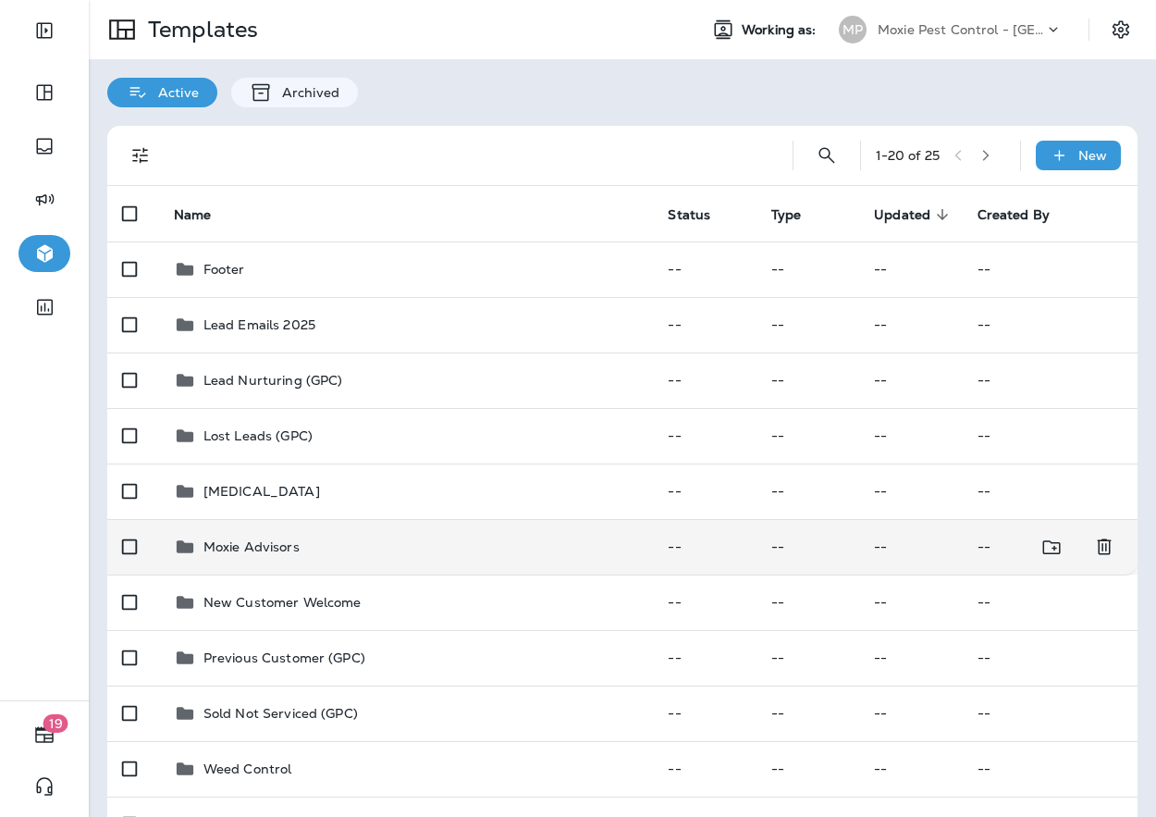
click at [510, 555] on div "Moxie Advisors" at bounding box center [406, 546] width 465 height 22
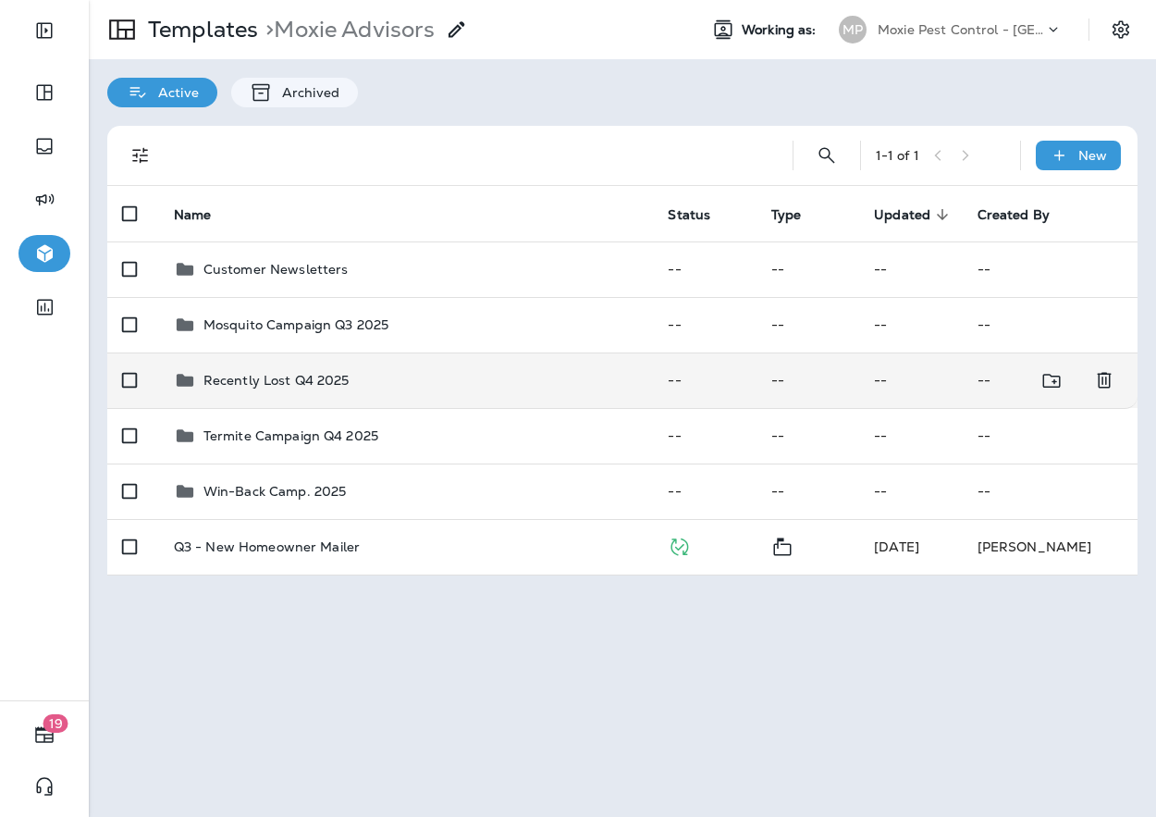
click at [369, 404] on td "Recently Lost Q4 2025" at bounding box center [406, 379] width 495 height 55
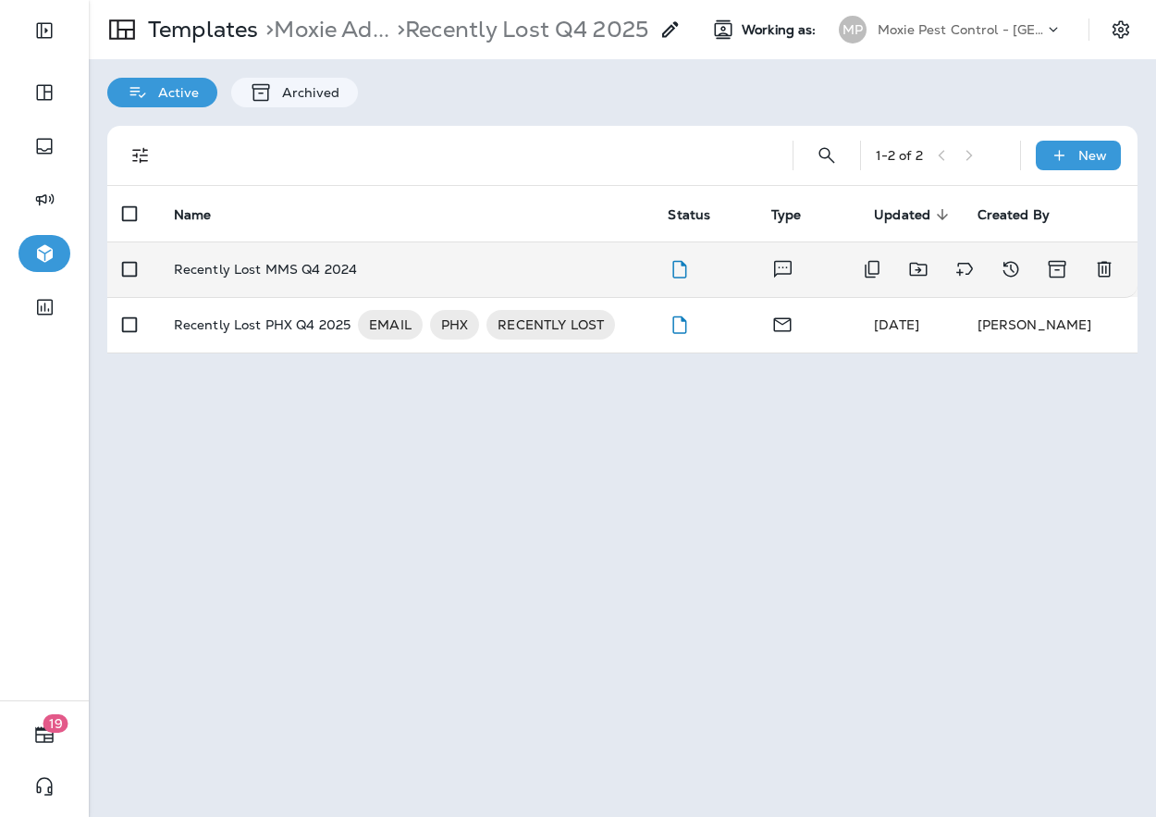
click at [399, 289] on td "Recently Lost MMS Q4 2024" at bounding box center [406, 268] width 495 height 55
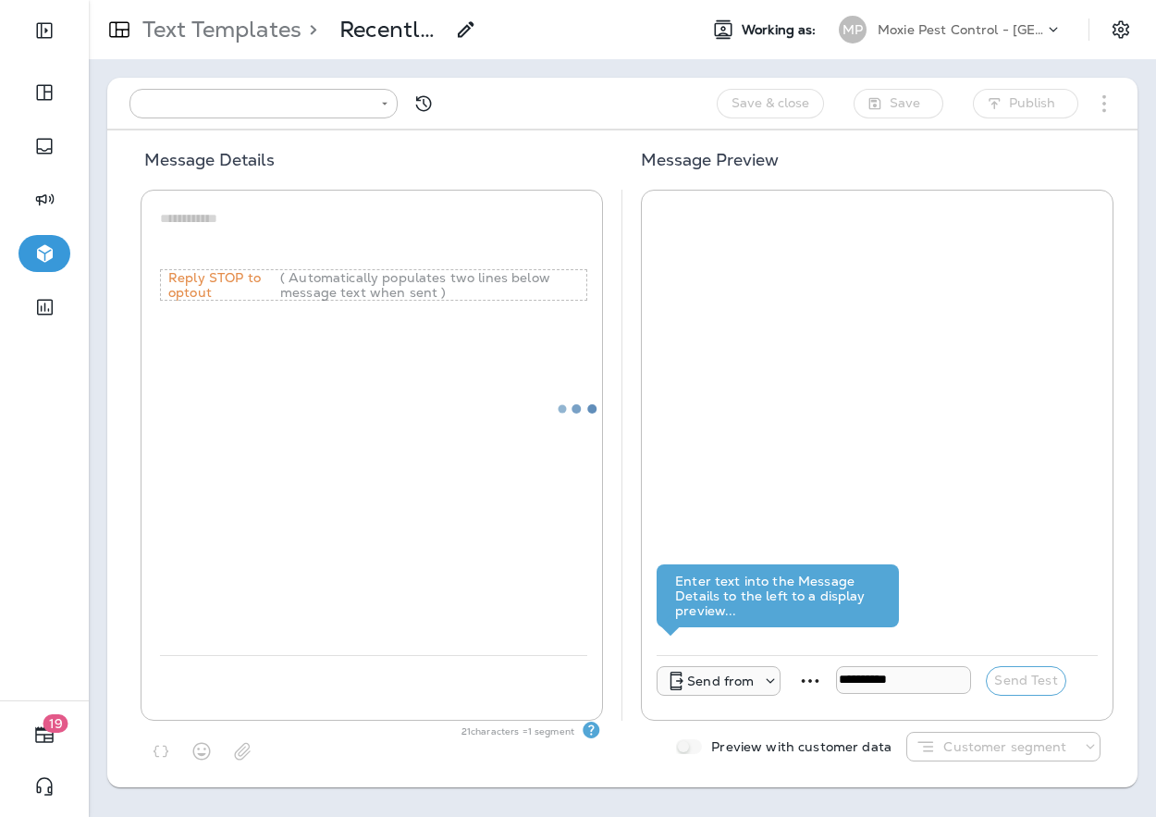
type input "**********"
type textarea "**********"
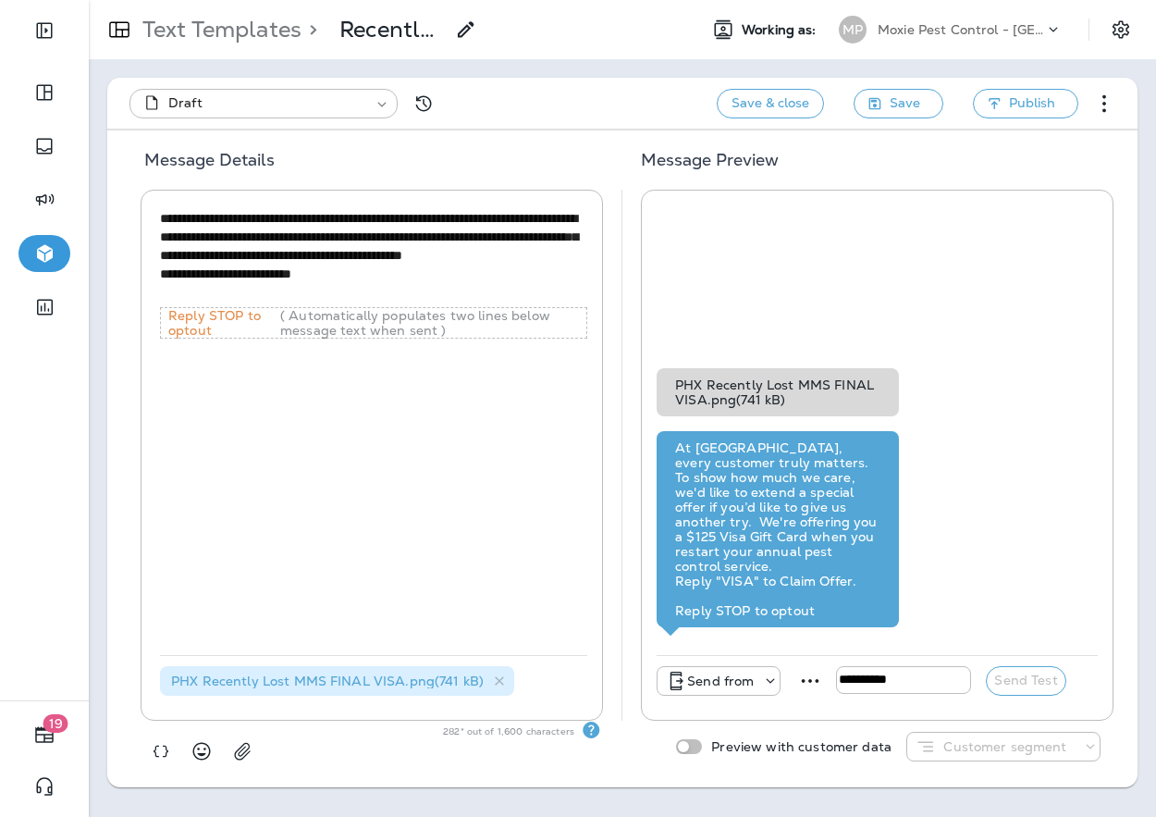
drag, startPoint x: 340, startPoint y: 294, endPoint x: 163, endPoint y: 219, distance: 192.7
click at [163, 219] on textarea "**********" at bounding box center [374, 255] width 428 height 93
click at [242, 40] on p "Text Templates" at bounding box center [218, 30] width 166 height 28
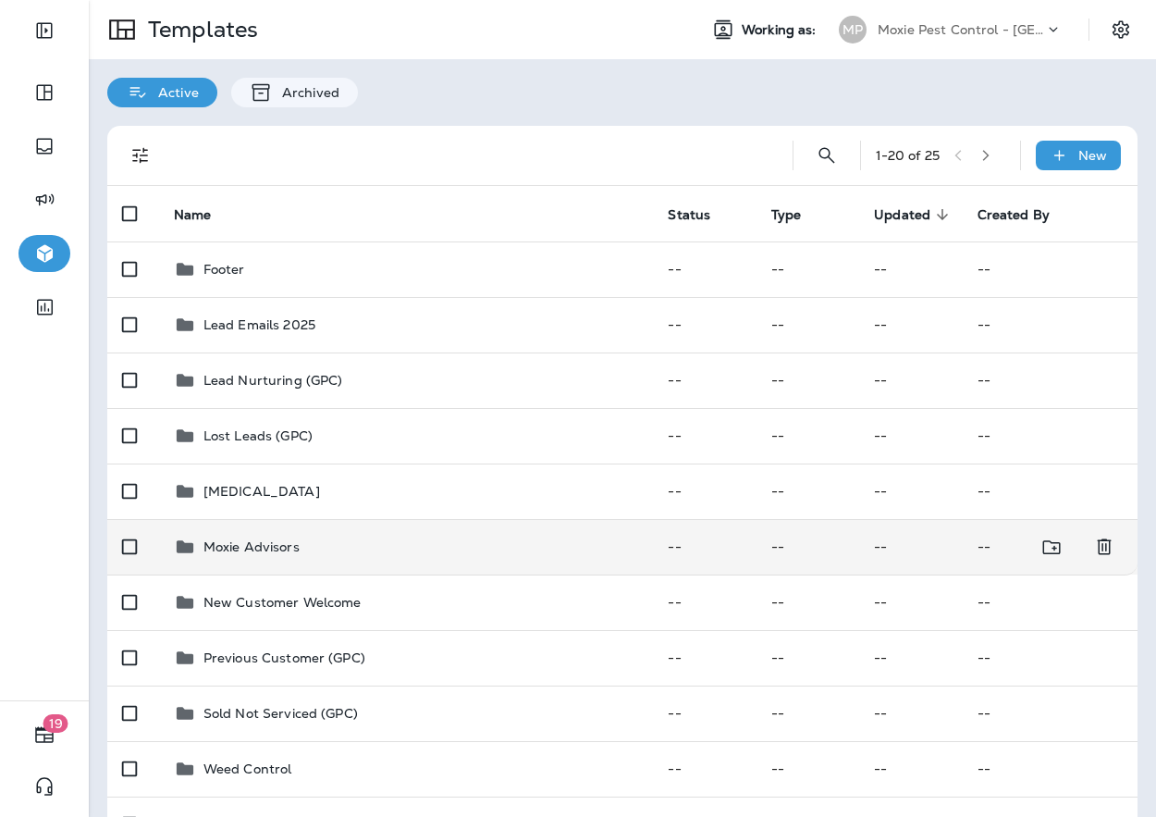
click at [271, 550] on p "Moxie Advisors" at bounding box center [251, 546] width 96 height 15
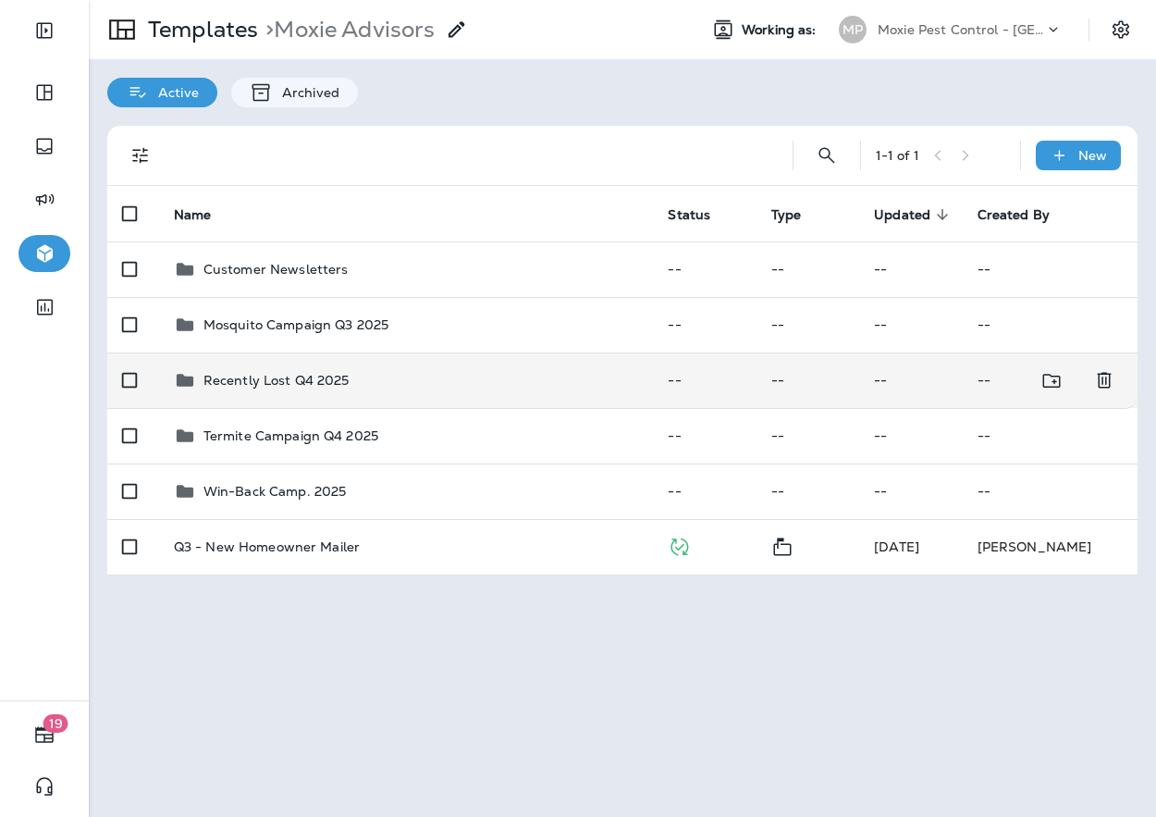
click at [374, 405] on td "Recently Lost Q4 2025" at bounding box center [406, 379] width 495 height 55
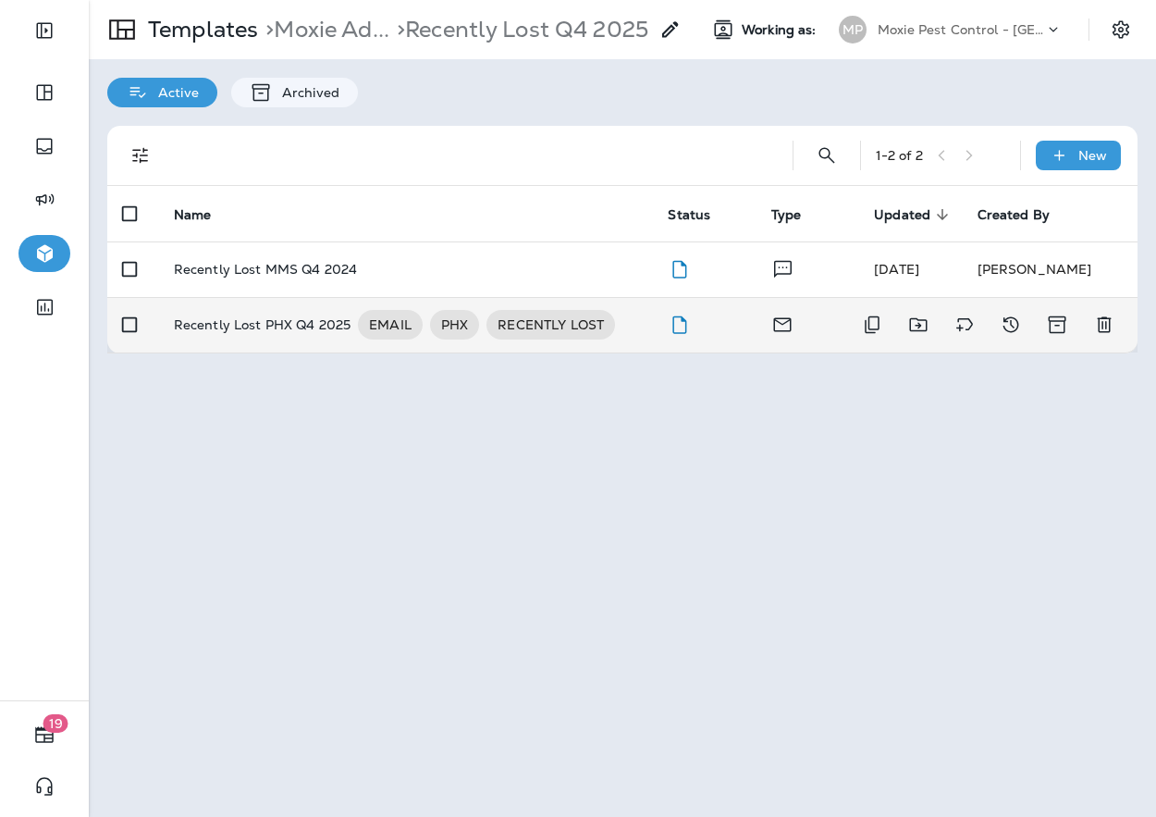
click at [271, 334] on p "Recently Lost PHX Q4 2025" at bounding box center [263, 325] width 178 height 30
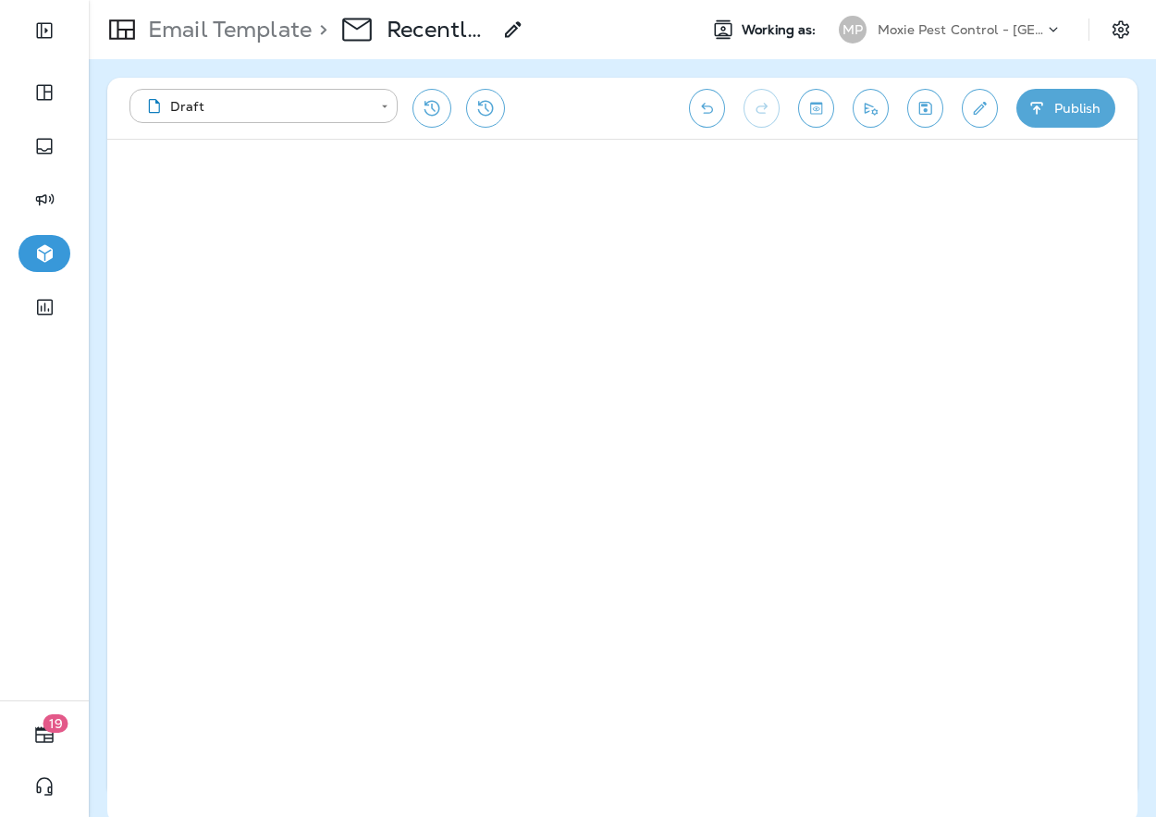
click at [229, 2] on div "Email Template > Recently Lost PHX Q4 2025 Working as: MP Moxie Pest Control - …" at bounding box center [622, 29] width 1067 height 59
click at [226, 30] on p "Email Template" at bounding box center [226, 30] width 171 height 28
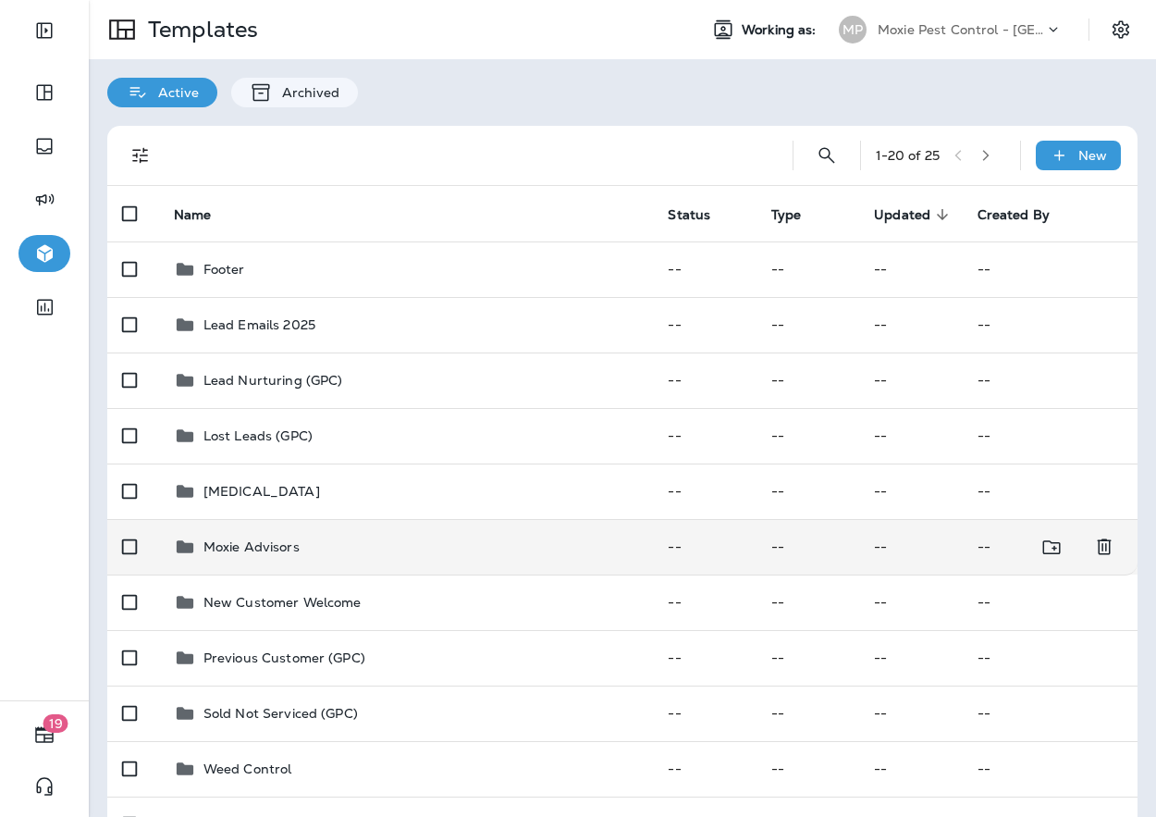
click at [464, 545] on div "Moxie Advisors" at bounding box center [406, 546] width 465 height 22
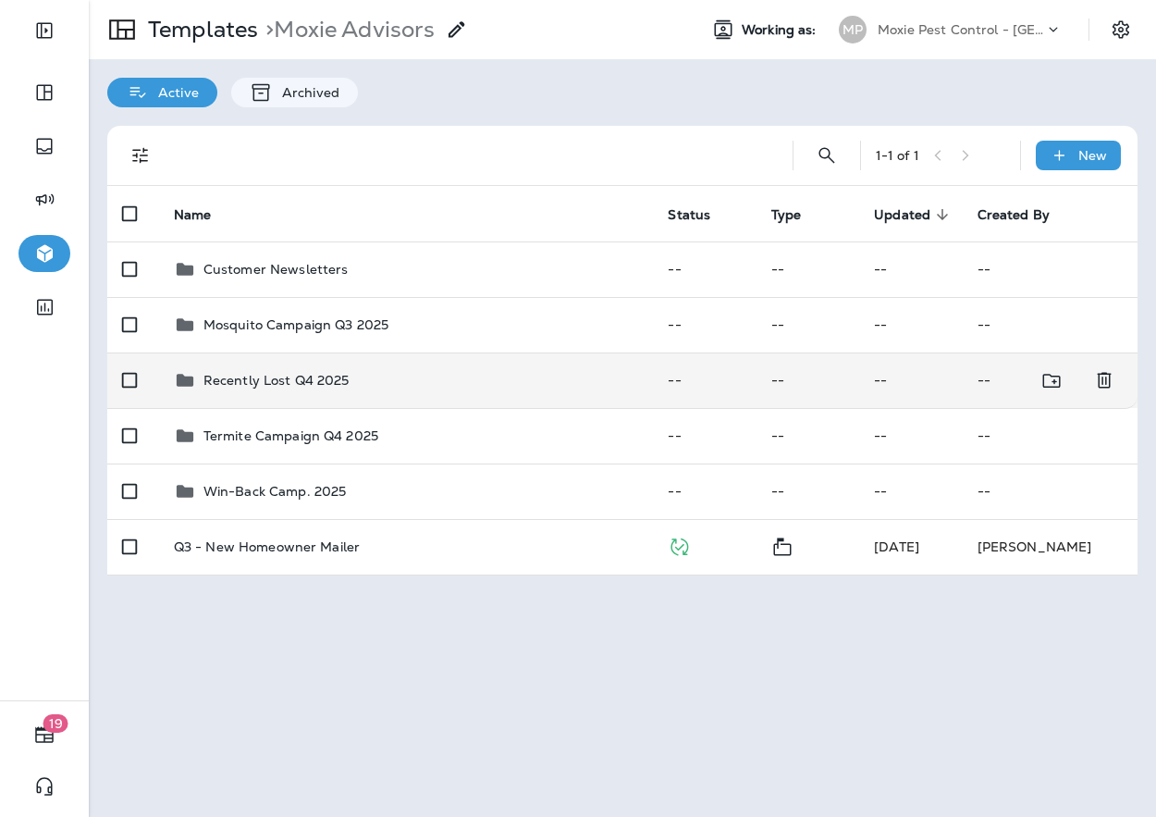
click at [331, 382] on p "Recently Lost Q4 2025" at bounding box center [276, 380] width 146 height 15
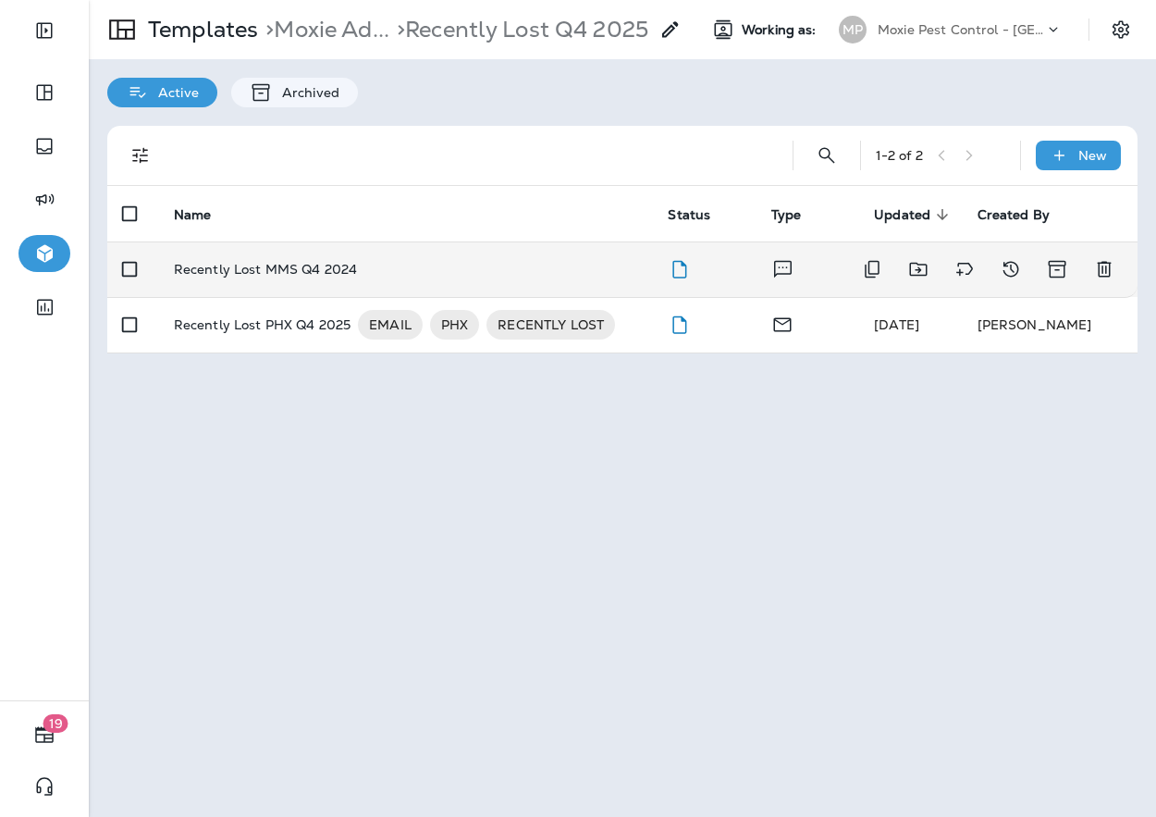
click at [544, 259] on td "Recently Lost MMS Q4 2024" at bounding box center [406, 268] width 495 height 55
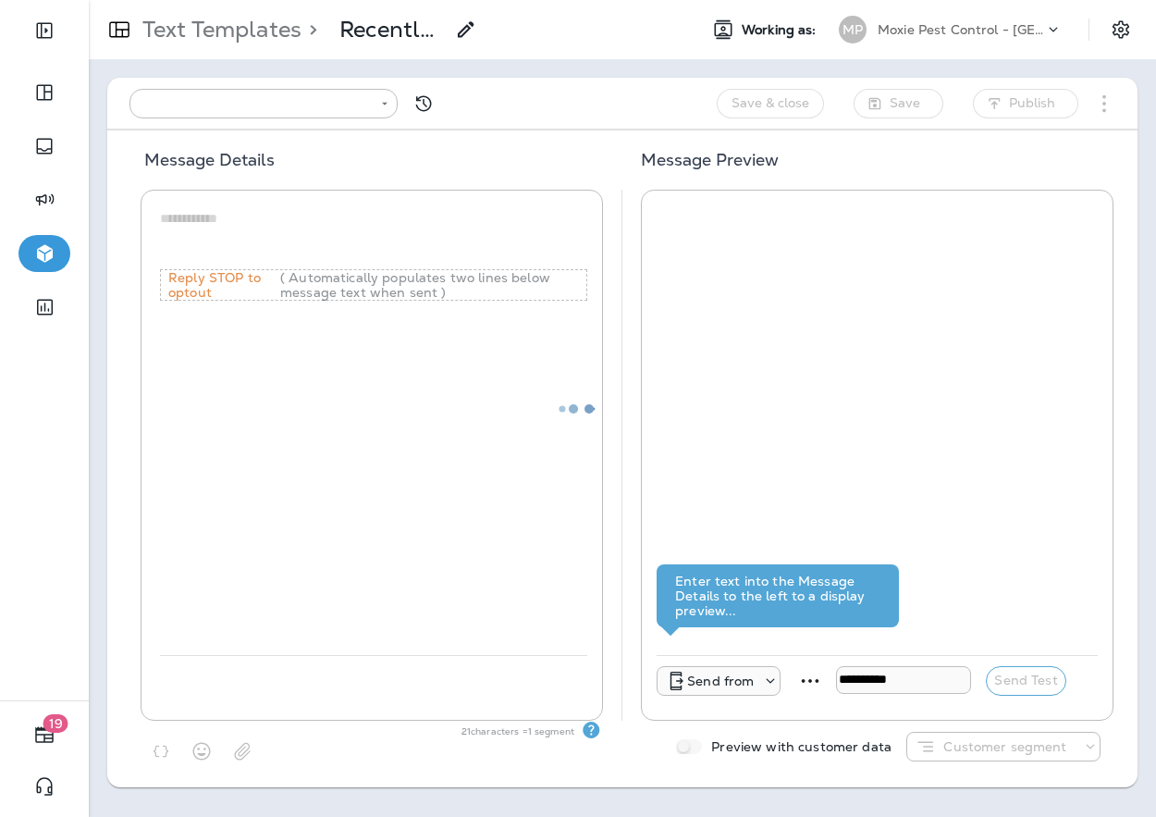
type input "**********"
type textarea "**********"
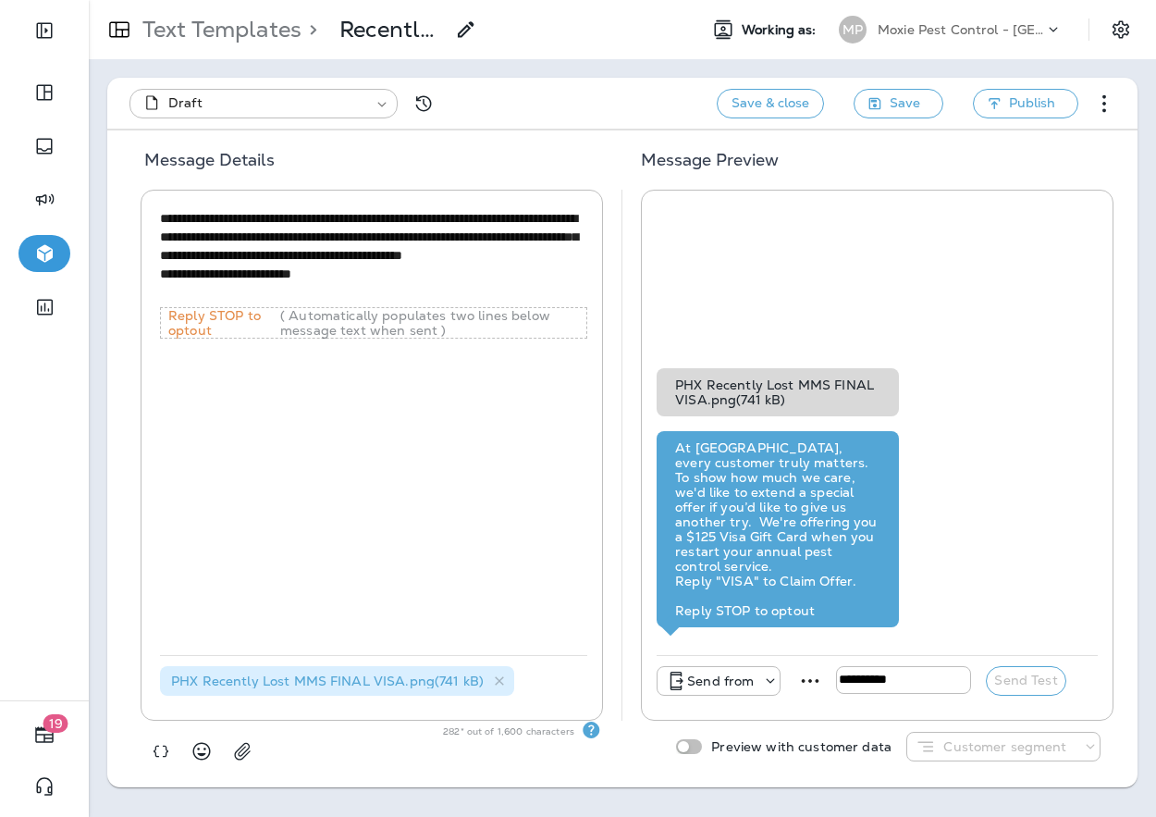
drag, startPoint x: 338, startPoint y: 292, endPoint x: 162, endPoint y: 218, distance: 190.6
click at [162, 218] on textarea "**********" at bounding box center [374, 255] width 428 height 93
click at [555, 71] on div "**********" at bounding box center [622, 432] width 1067 height 746
click at [178, 26] on p "Text Templates" at bounding box center [218, 30] width 166 height 28
